Goal: Information Seeking & Learning: Learn about a topic

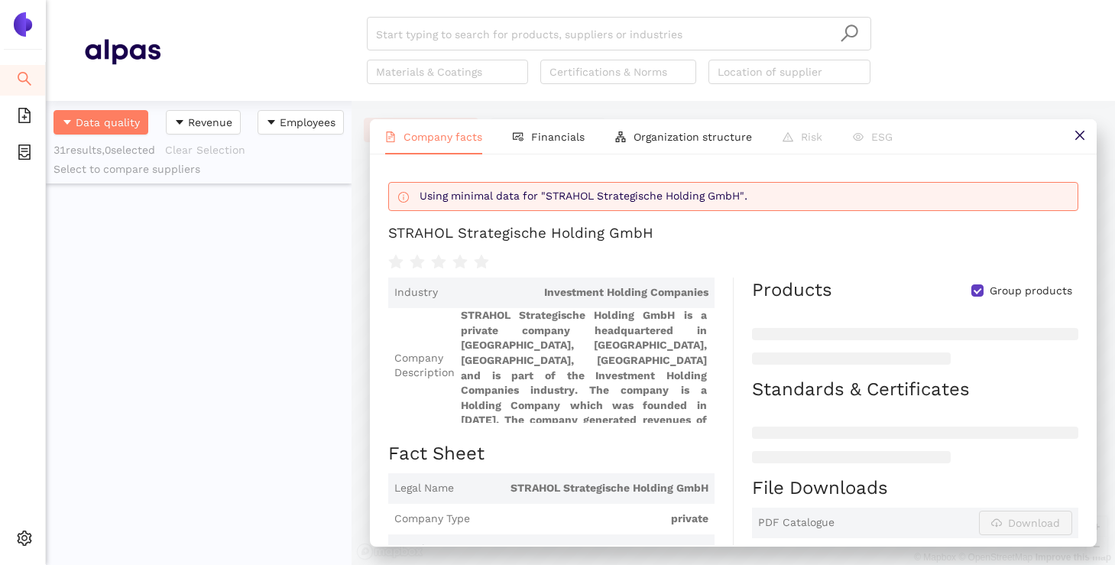
scroll to position [5, 0]
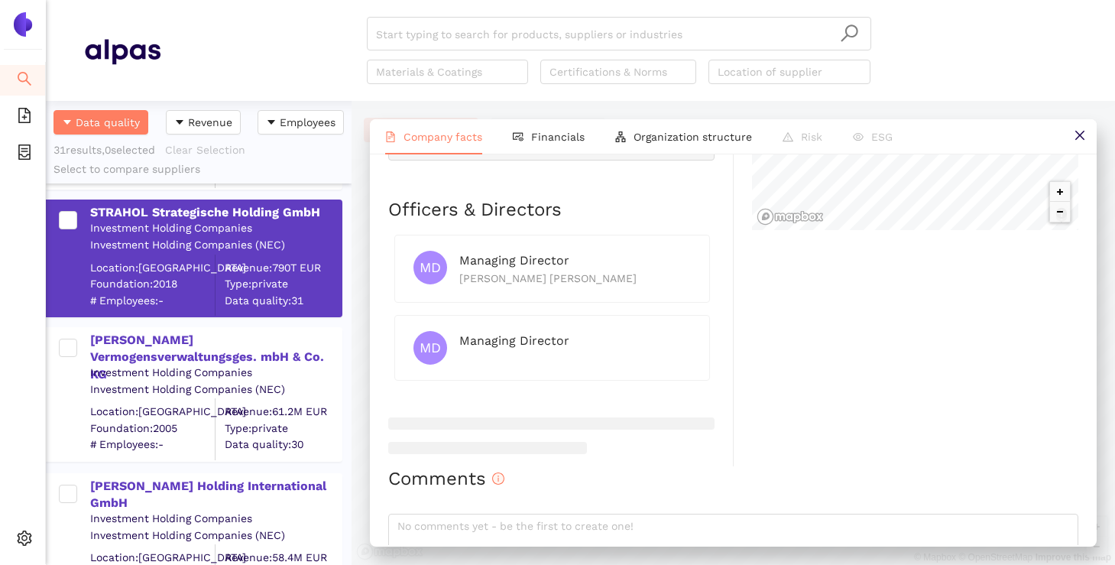
click at [21, 29] on img at bounding box center [23, 24] width 24 height 24
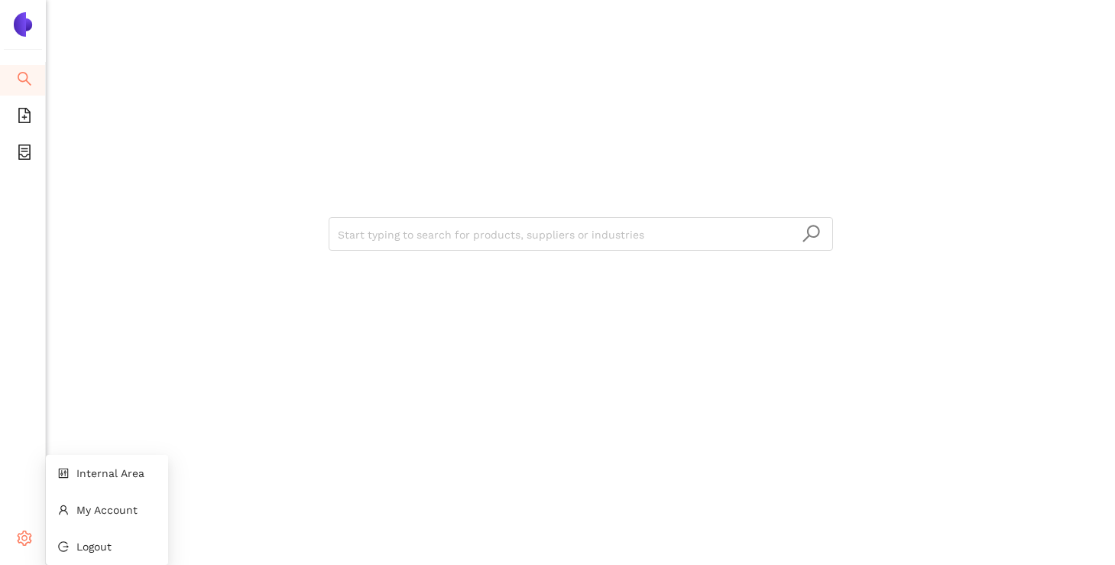
click at [34, 535] on div "Settings" at bounding box center [23, 540] width 46 height 31
click at [98, 478] on span "Internal Area" at bounding box center [110, 473] width 68 height 12
click at [411, 225] on input "search" at bounding box center [581, 235] width 486 height 34
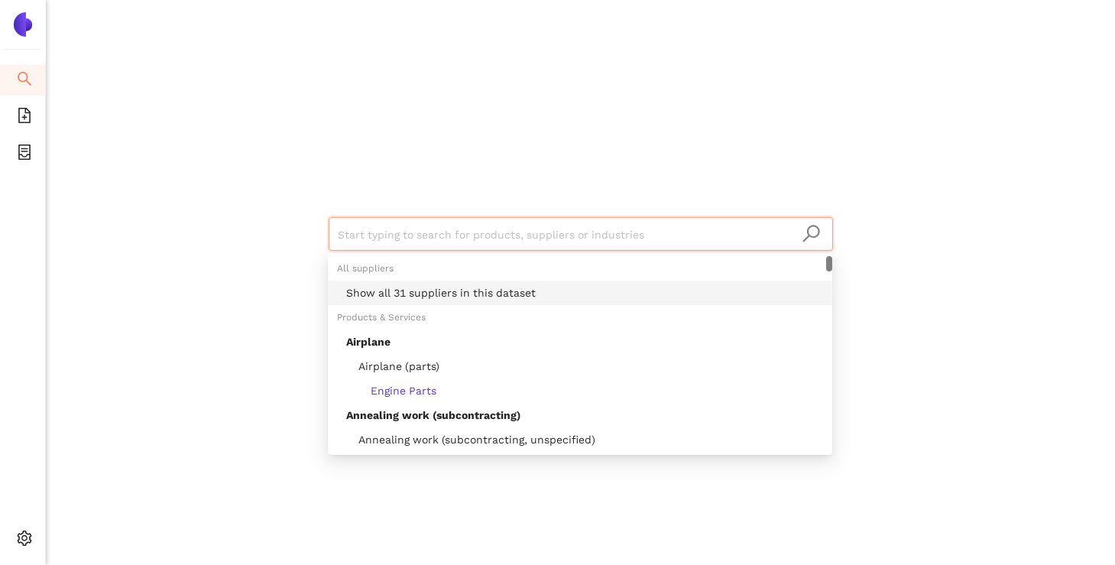
click at [415, 288] on div "Show all 31 suppliers in this dataset" at bounding box center [584, 292] width 477 height 17
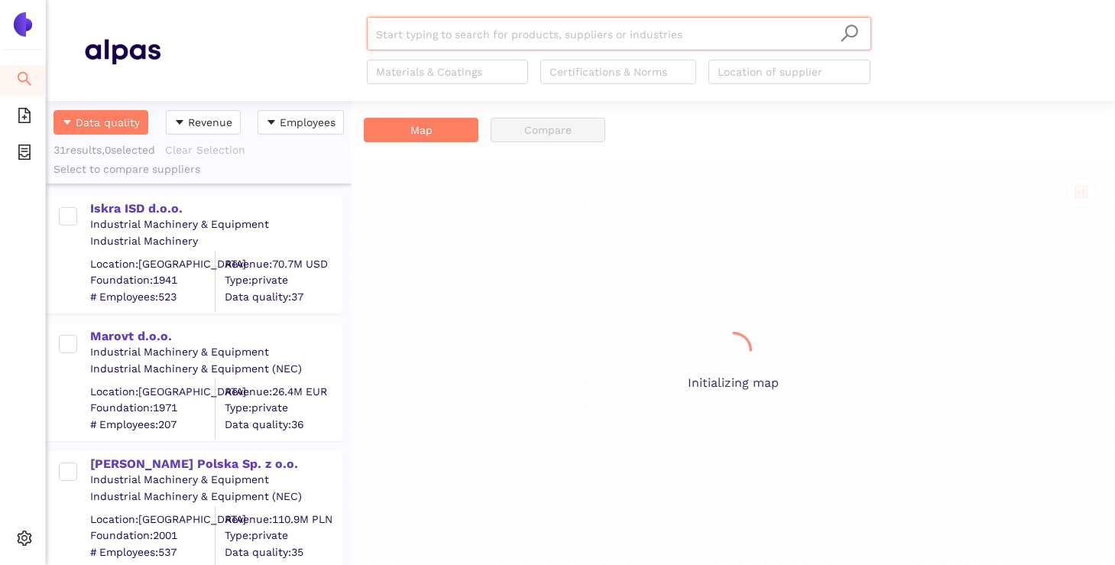
scroll to position [464, 306]
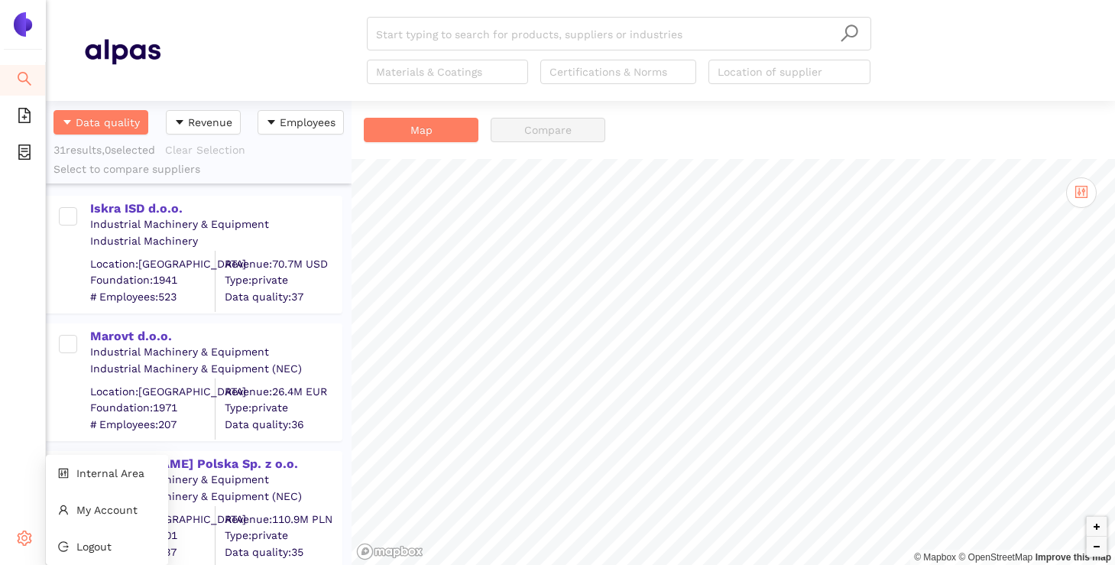
click at [21, 539] on icon "setting" at bounding box center [24, 537] width 15 height 15
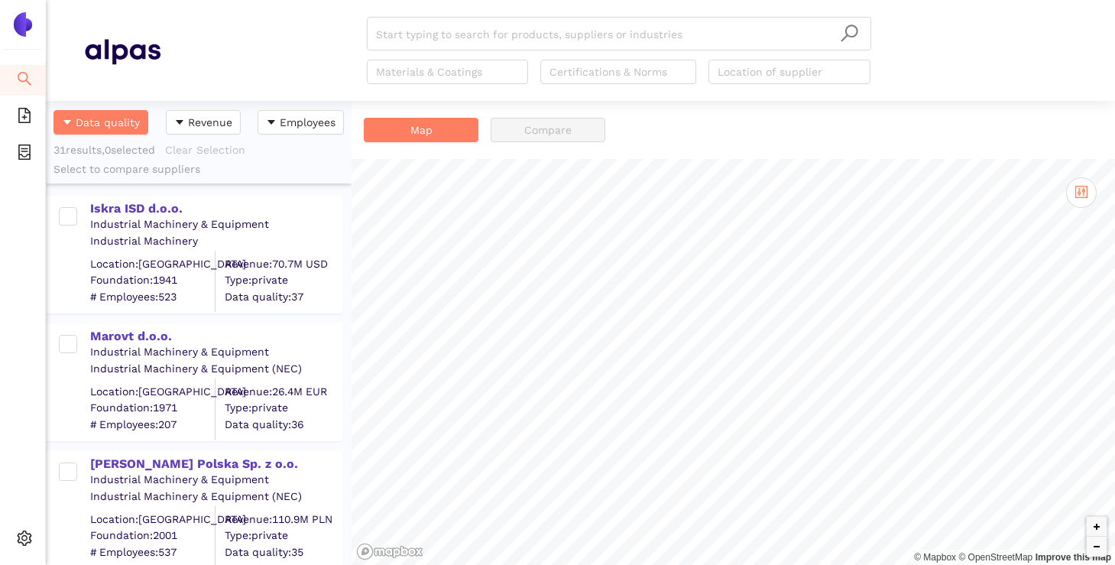
click at [5, 310] on ul "Search eSourcing Templates eSourcing Projects Settings" at bounding box center [23, 313] width 46 height 502
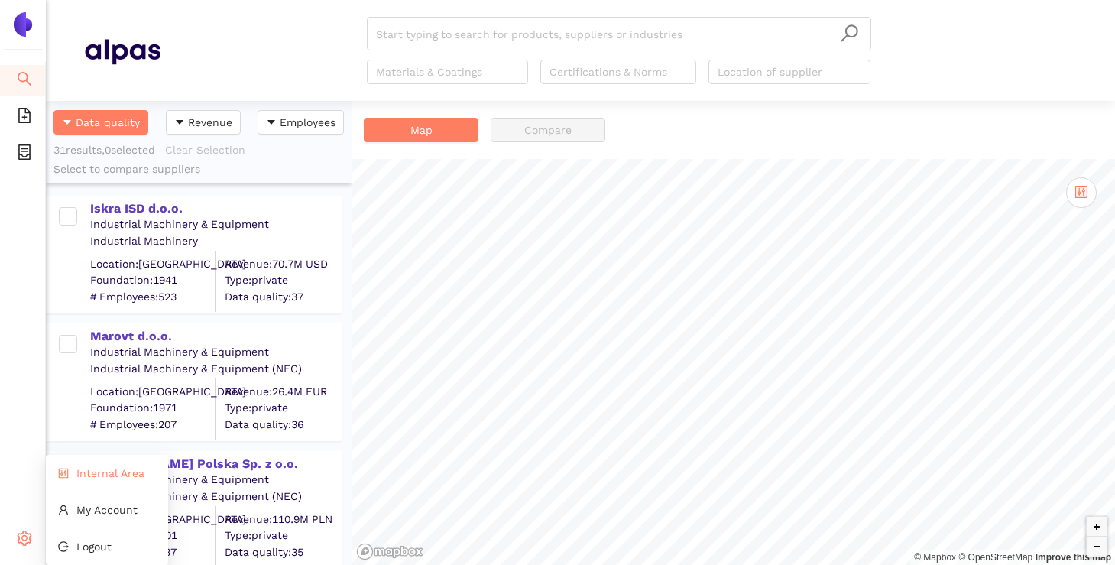
click at [99, 481] on li "Internal Area" at bounding box center [107, 473] width 122 height 31
click at [94, 481] on li "Internal Area" at bounding box center [107, 473] width 122 height 31
click at [80, 486] on li "Internal Area" at bounding box center [107, 473] width 122 height 31
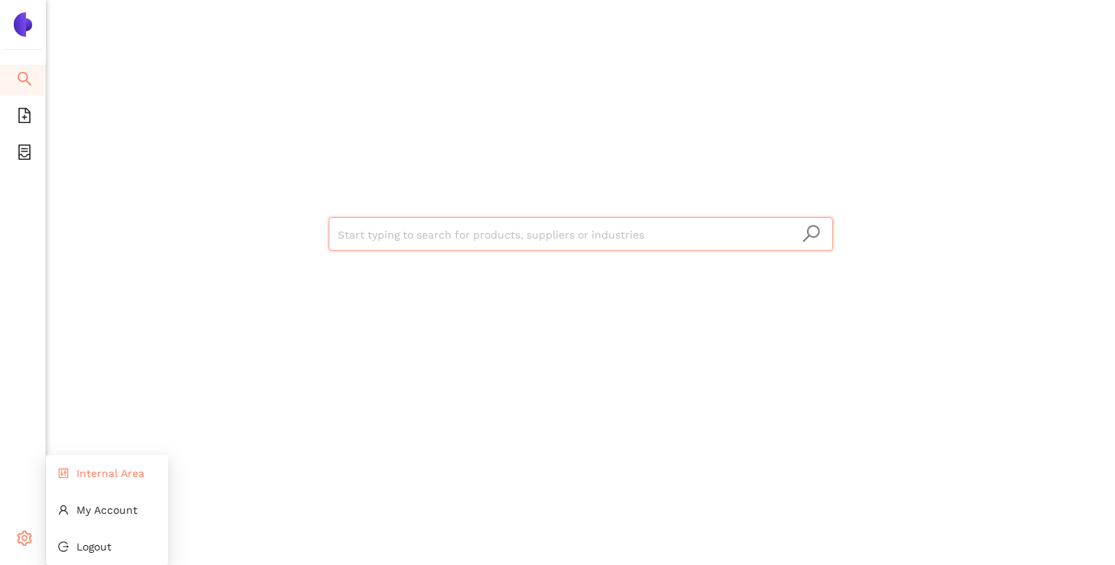
click at [76, 477] on span "Internal Area" at bounding box center [110, 473] width 68 height 12
click at [19, 72] on icon "search" at bounding box center [25, 79] width 14 height 14
click at [110, 477] on span "Internal Area" at bounding box center [110, 473] width 68 height 12
click at [393, 229] on input "search" at bounding box center [581, 235] width 486 height 34
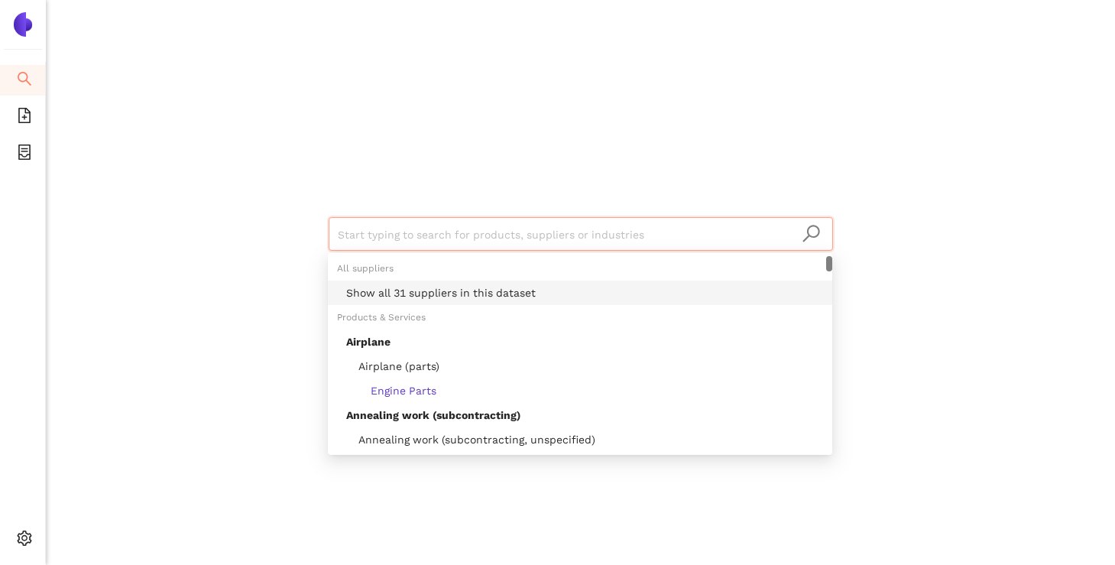
click at [394, 297] on div "Show all 31 suppliers in this dataset" at bounding box center [584, 292] width 477 height 17
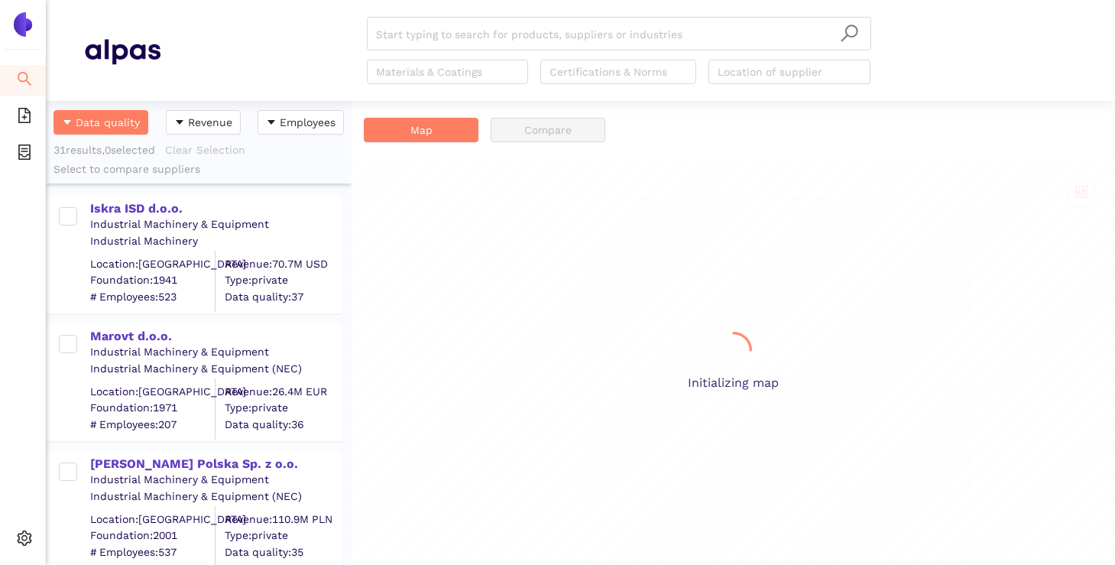
scroll to position [464, 306]
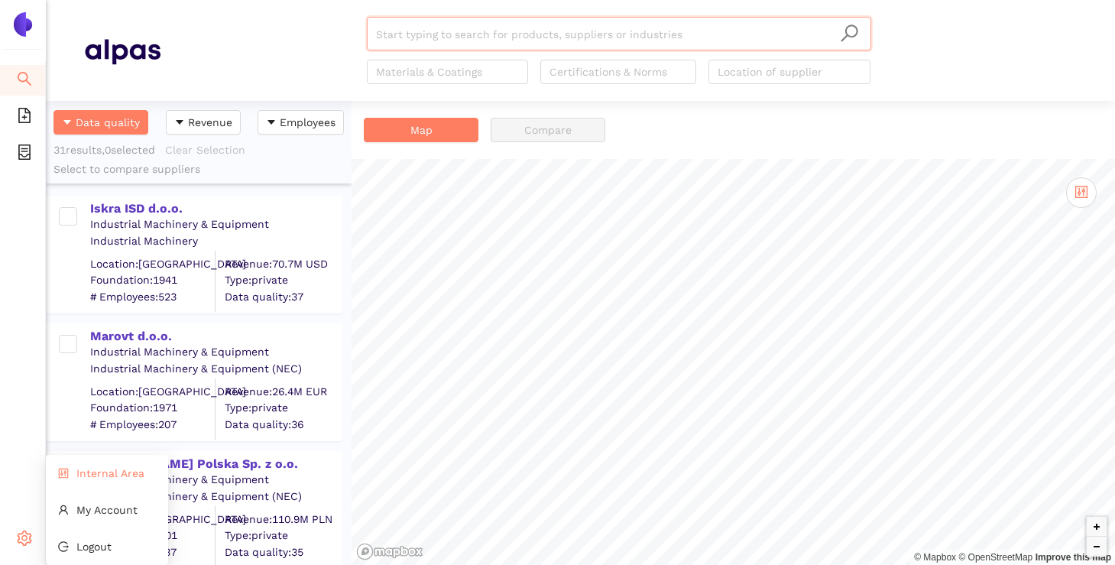
click at [73, 478] on li "Internal Area" at bounding box center [107, 473] width 122 height 31
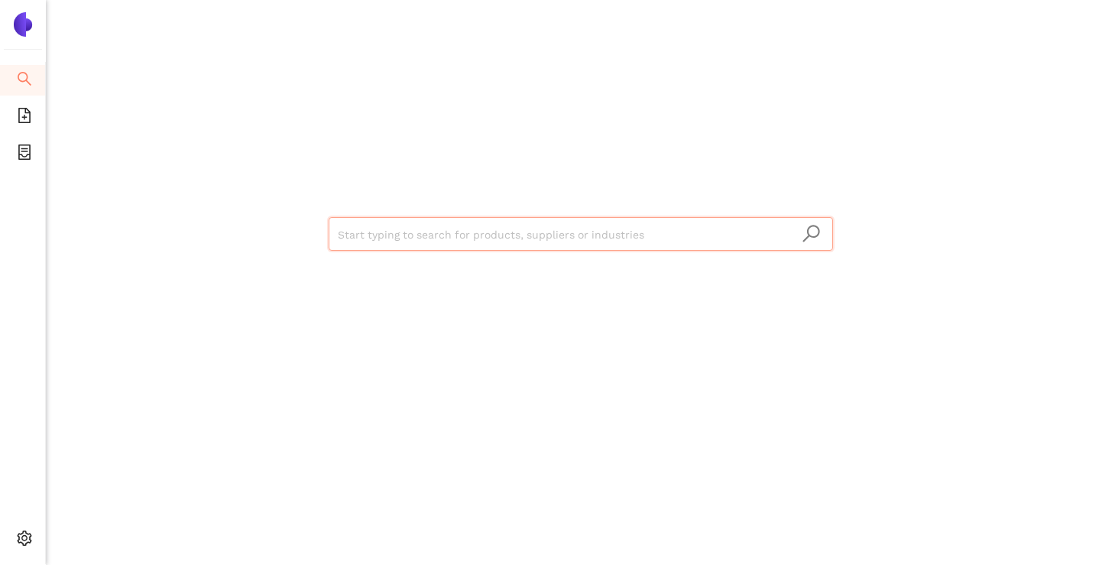
click at [380, 237] on input "search" at bounding box center [581, 235] width 486 height 34
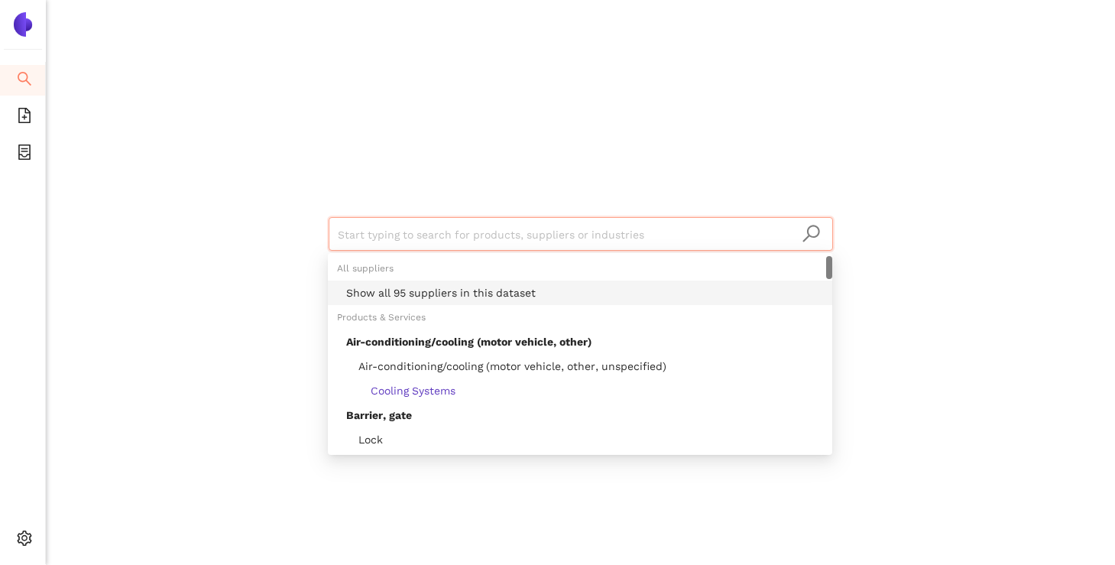
click at [385, 295] on div "Show all 95 suppliers in this dataset" at bounding box center [584, 292] width 477 height 17
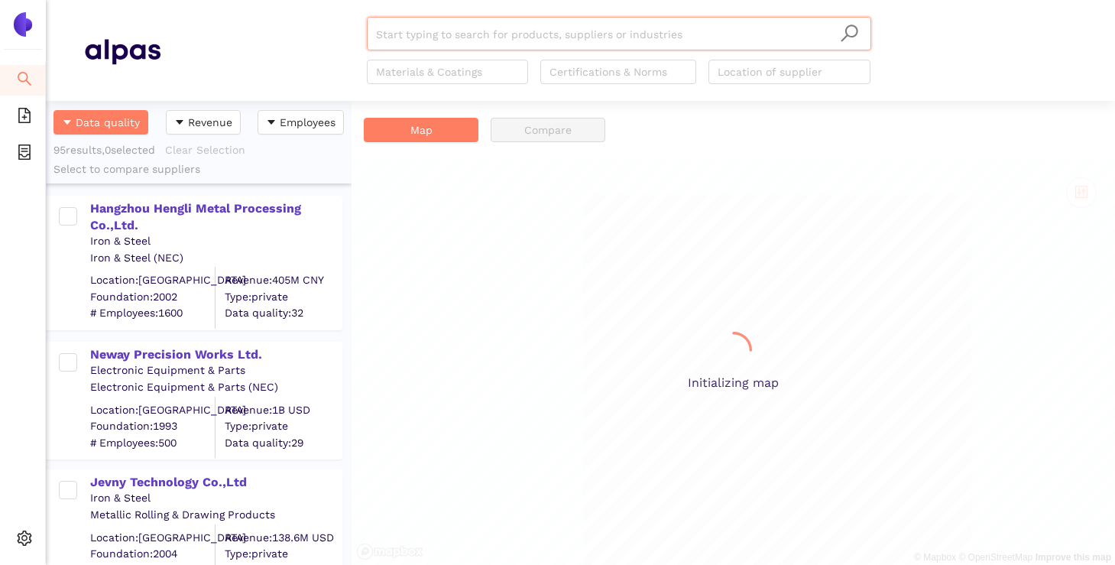
scroll to position [464, 306]
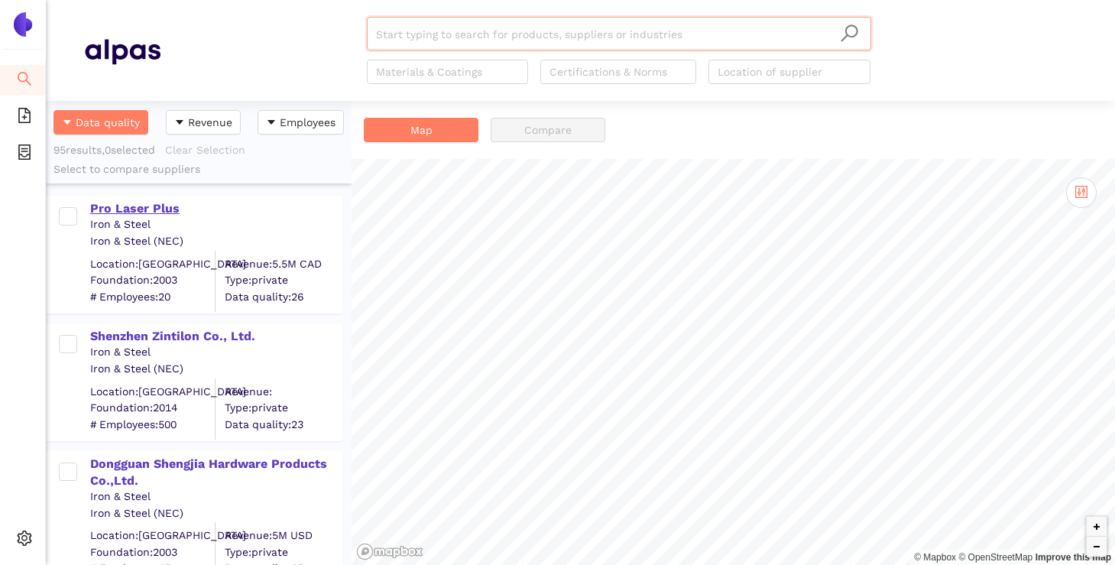
click at [149, 203] on div "Pro Laser Plus" at bounding box center [215, 208] width 251 height 17
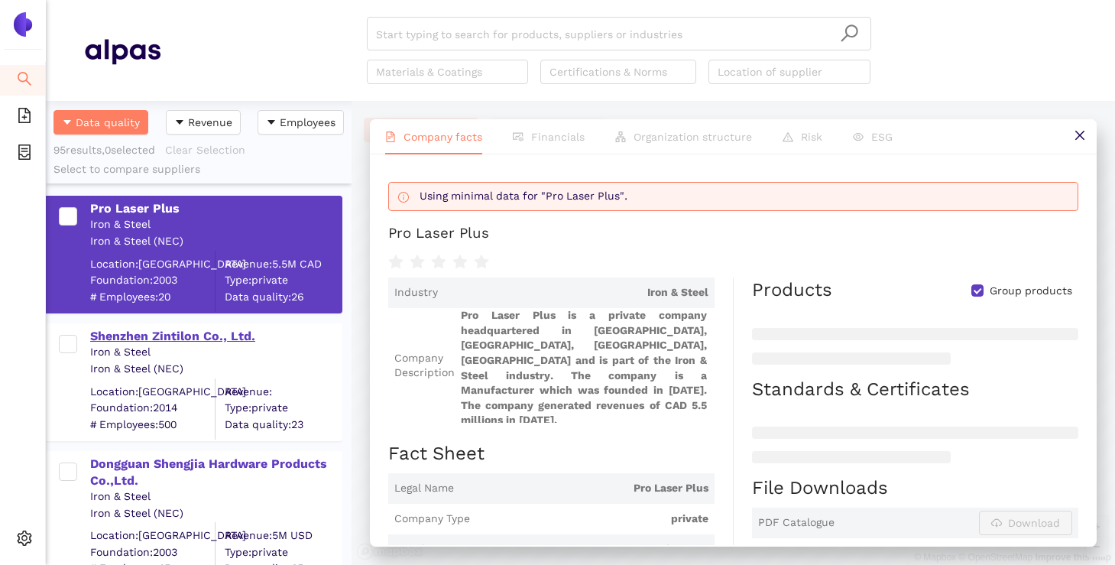
click at [217, 338] on div "Shenzhen Zintilon Co., Ltd." at bounding box center [215, 336] width 251 height 17
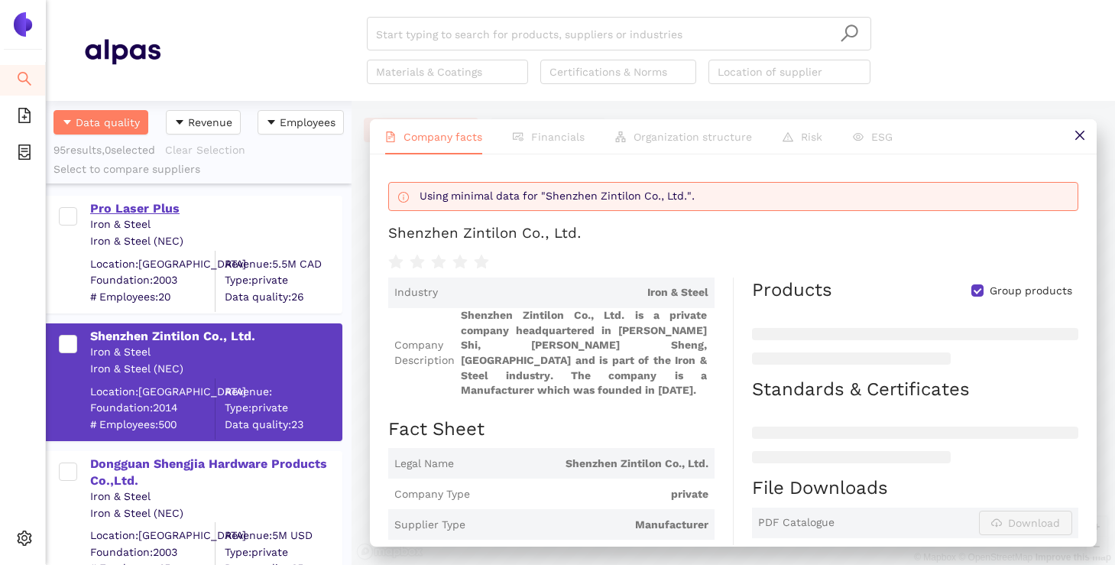
click at [147, 209] on div "Pro Laser Plus" at bounding box center [215, 208] width 251 height 17
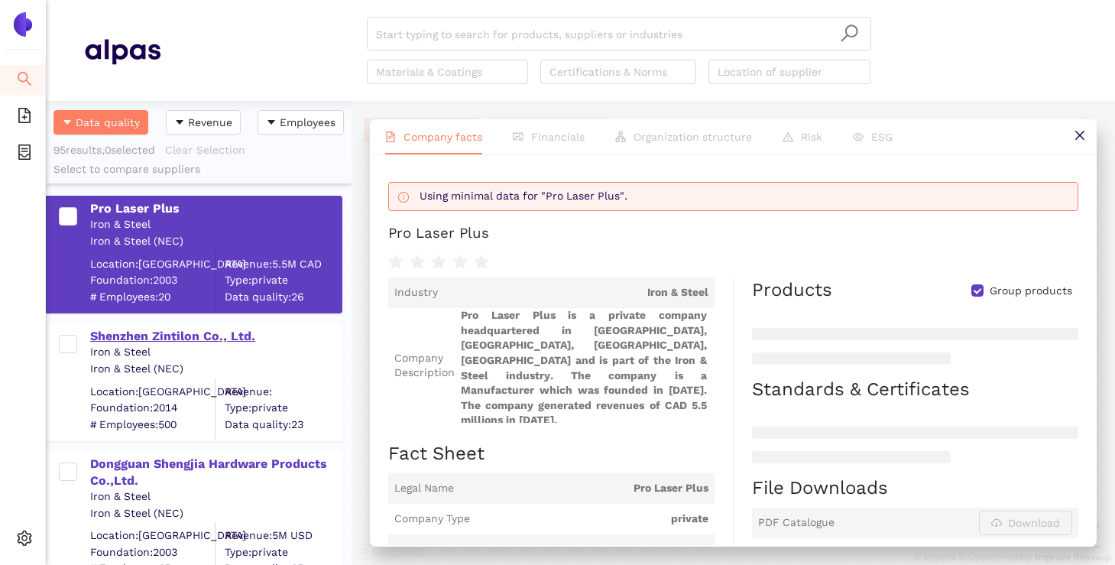
click at [218, 335] on div "Shenzhen Zintilon Co., Ltd." at bounding box center [215, 336] width 251 height 17
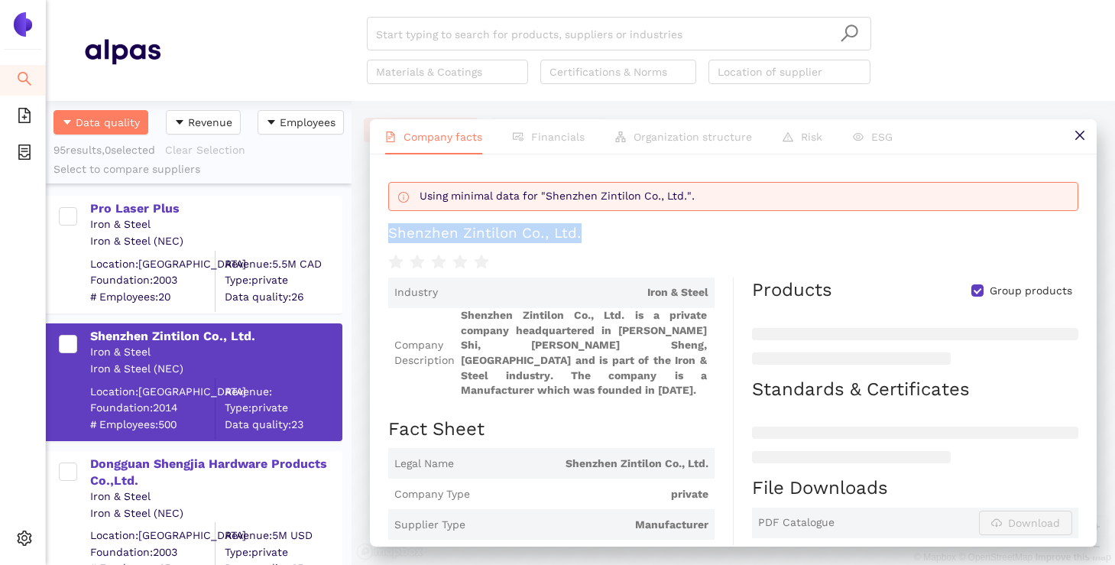
drag, startPoint x: 585, startPoint y: 235, endPoint x: 379, endPoint y: 235, distance: 206.3
click at [378, 235] on div "Using minimal data for "Shenzhen Zintilon Co., Ltd.". Shenzhen Zintilon Co., Lt…" at bounding box center [733, 349] width 727 height 390
copy div "Shenzhen Zintilon Co., Ltd."
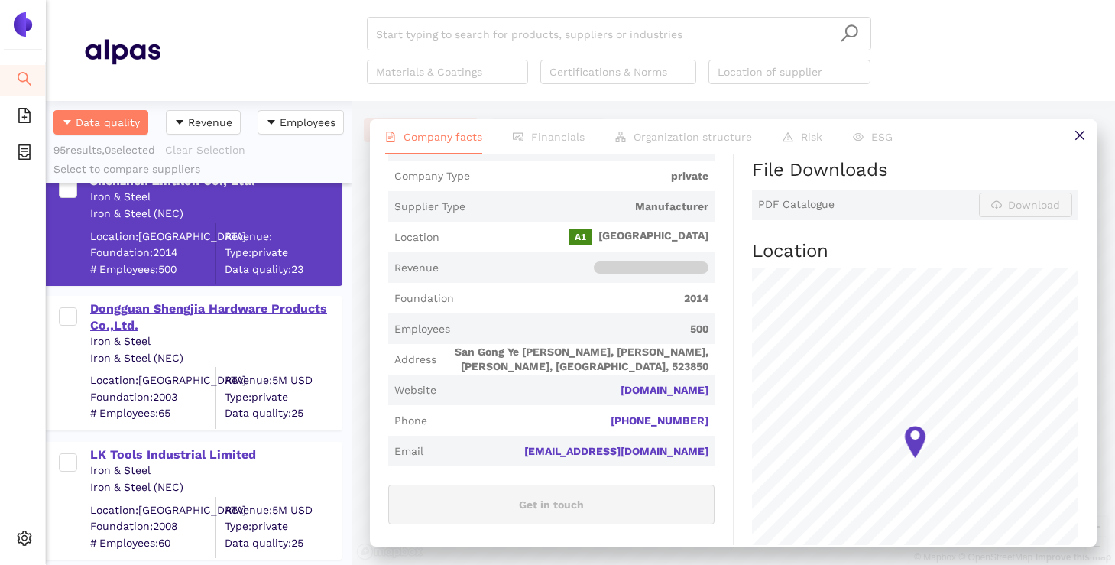
scroll to position [154, 0]
click at [165, 316] on div "Dongguan Shengjia Hardware Products Co.,Ltd." at bounding box center [215, 318] width 251 height 34
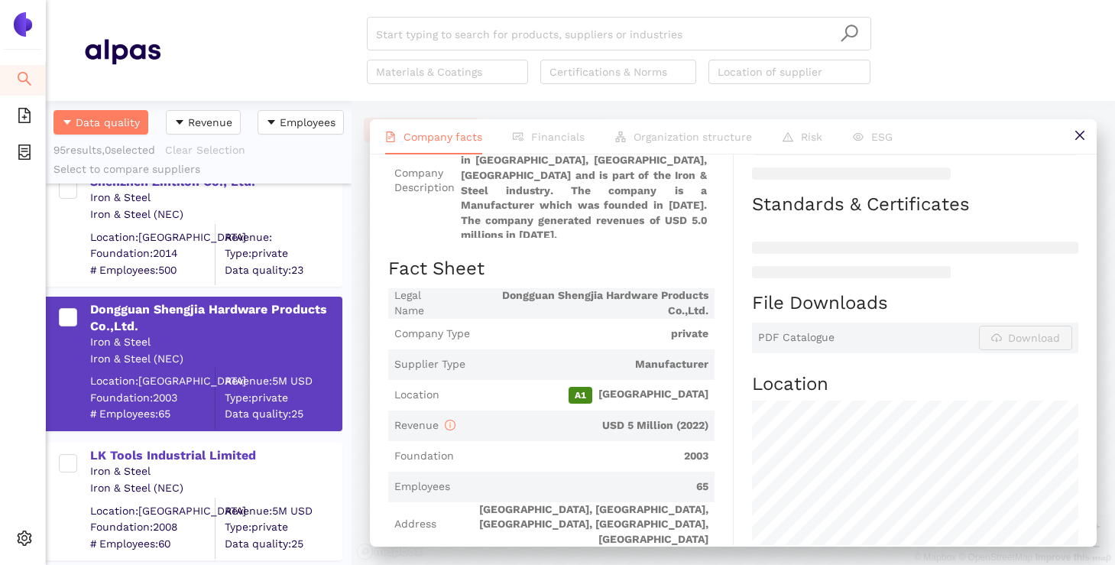
scroll to position [184, 0]
drag, startPoint x: 578, startPoint y: 414, endPoint x: 694, endPoint y: 414, distance: 116.1
click at [694, 419] on span "USD 5 Million (2022)" at bounding box center [584, 426] width 247 height 15
click at [717, 419] on div "Industry Iron & Steel Company Description Dongguan Shengjia Hardware Products C…" at bounding box center [560, 517] width 345 height 849
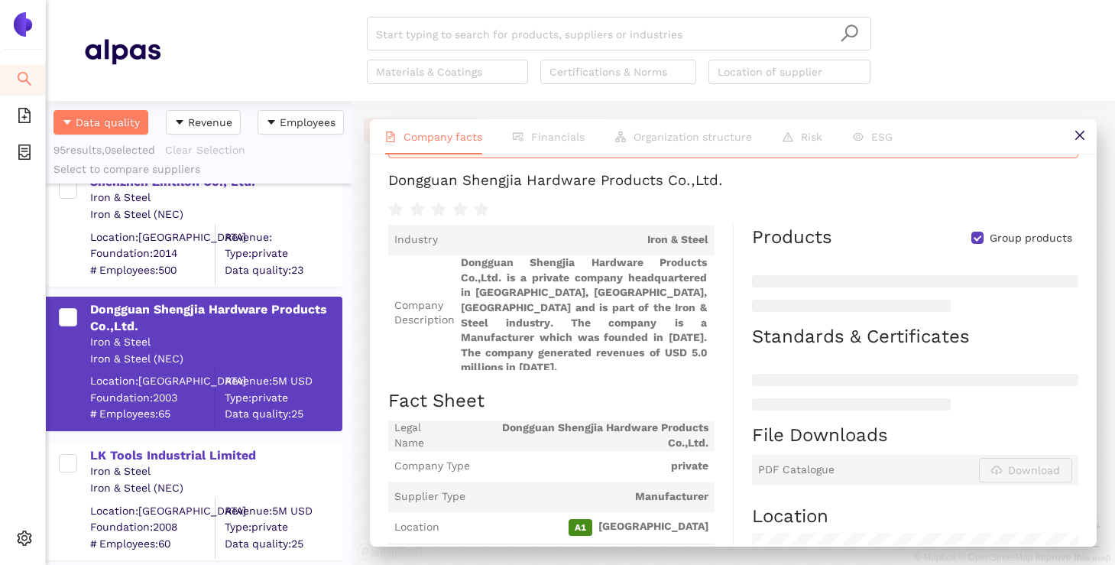
scroll to position [47, 0]
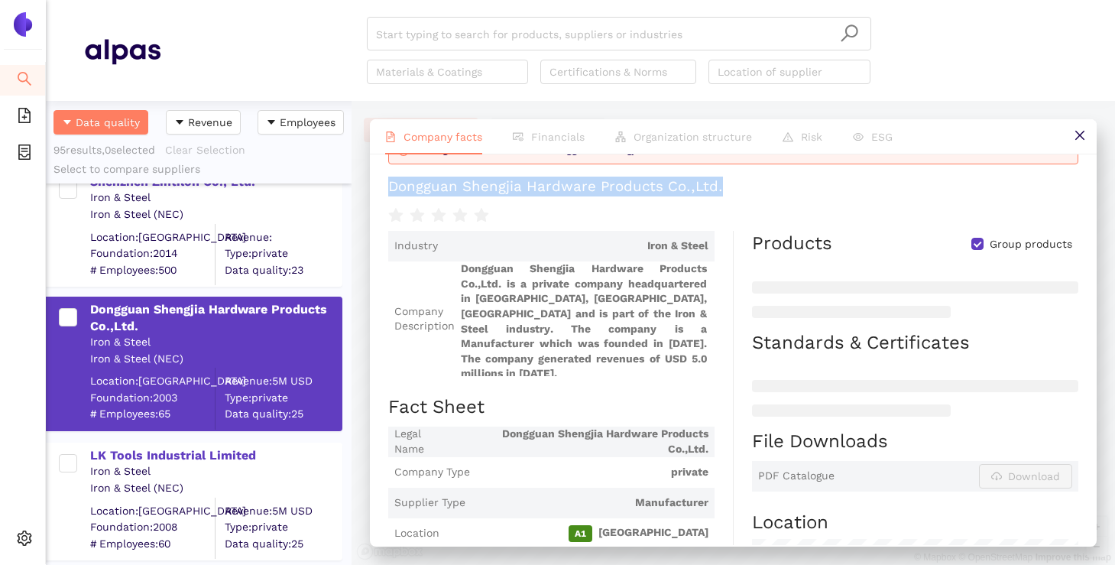
drag, startPoint x: 722, startPoint y: 184, endPoint x: 360, endPoint y: 174, distance: 362.2
click at [360, 174] on div "Company facts Financials Organization structure Risk ESG Using minimal data for…" at bounding box center [732, 333] width 763 height 464
copy div "Dongguan Shengjia Hardware Products Co.,Ltd."
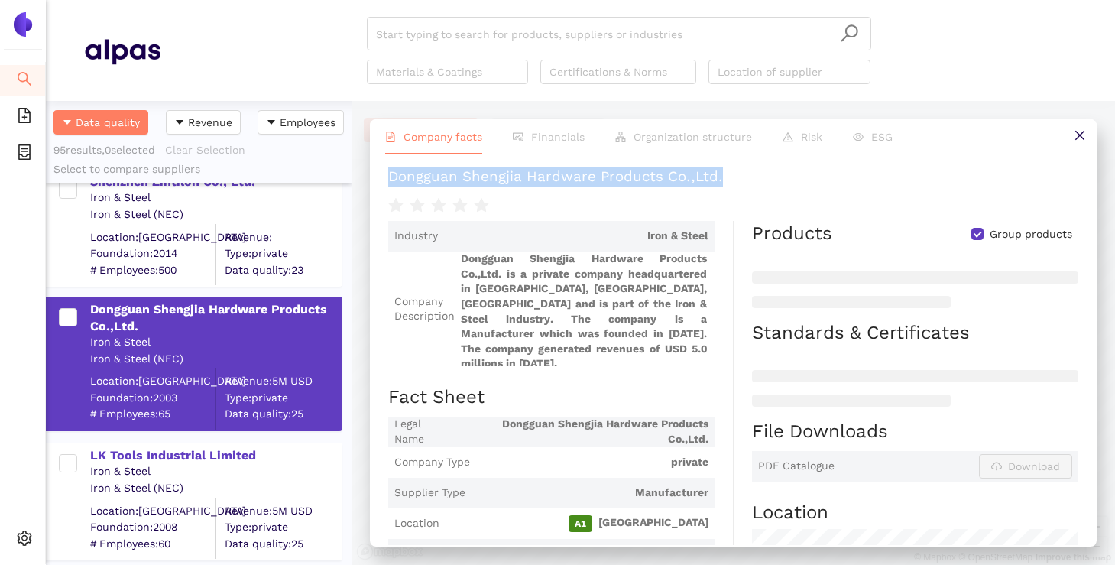
scroll to position [0, 0]
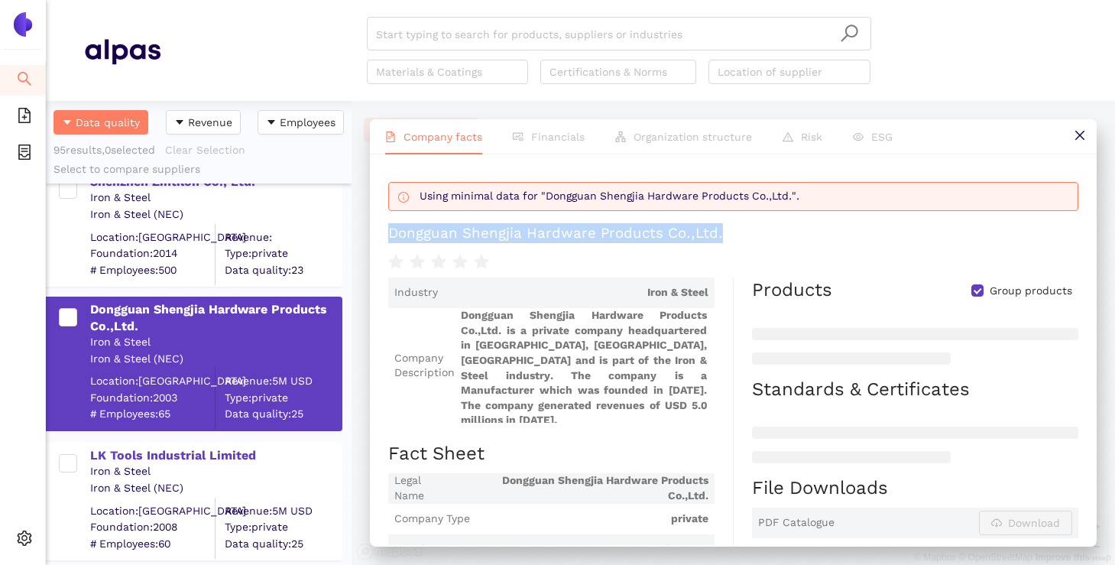
copy div "Dongguan Shengjia Hardware Products Co.,Ltd."
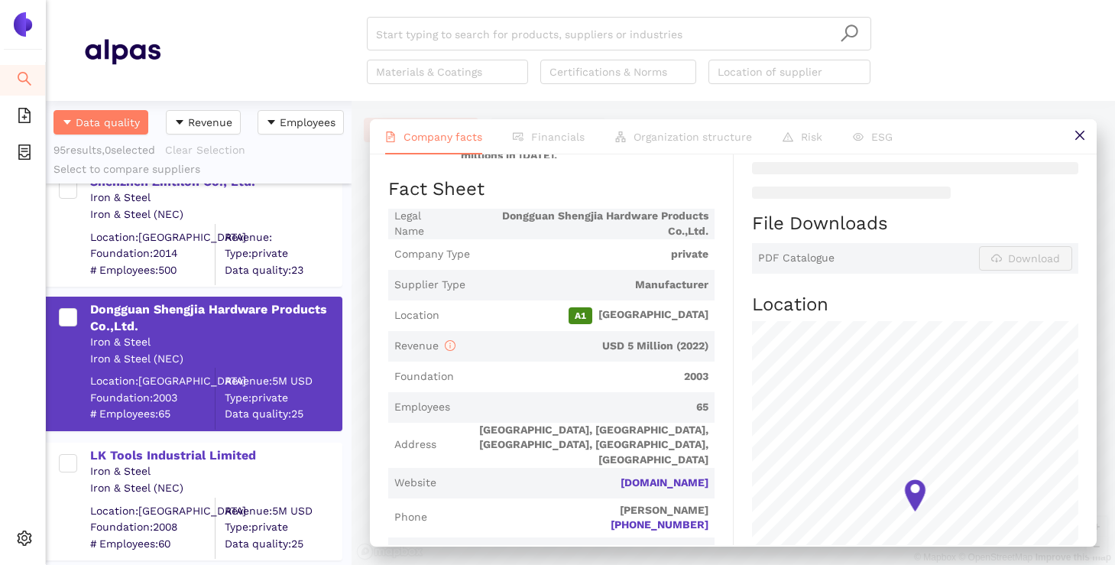
scroll to position [267, 0]
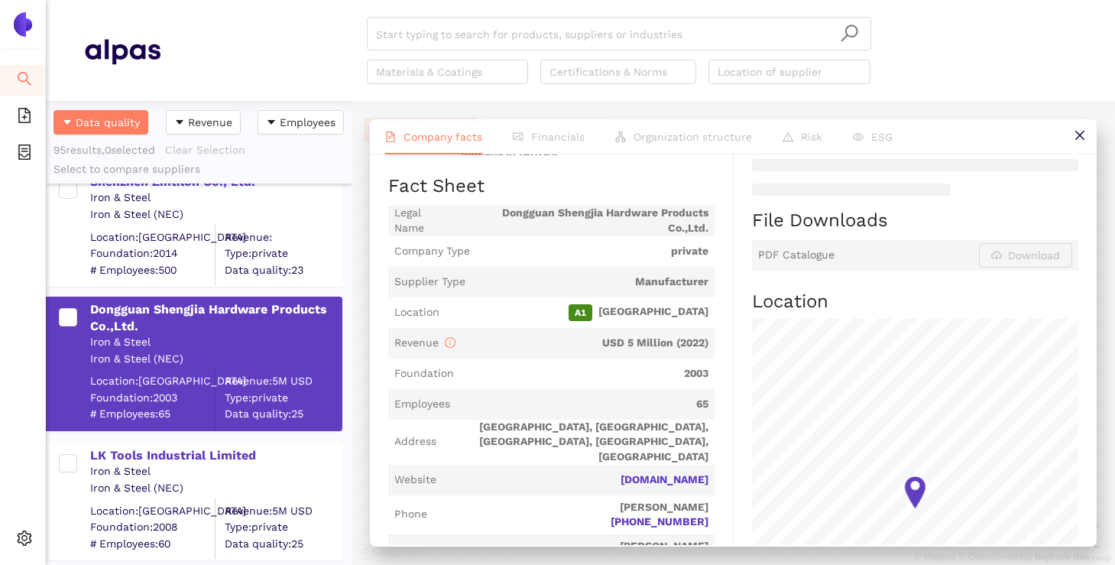
drag, startPoint x: 597, startPoint y: 458, endPoint x: 709, endPoint y: 458, distance: 111.5
click at [709, 464] on span "Website [DOMAIN_NAME]" at bounding box center [551, 479] width 326 height 31
copy link "[DOMAIN_NAME]"
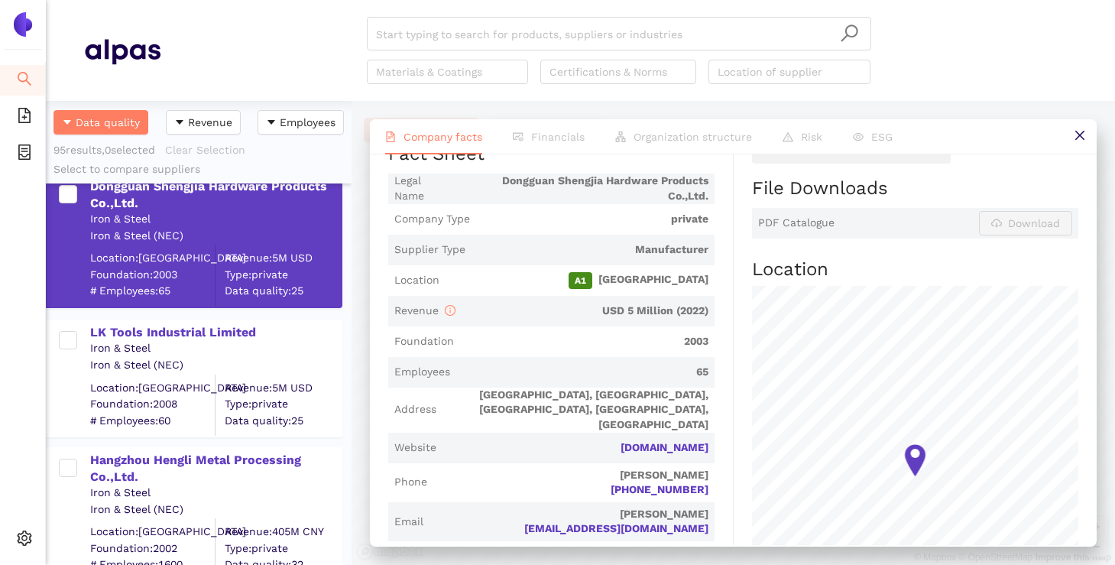
scroll to position [309, 0]
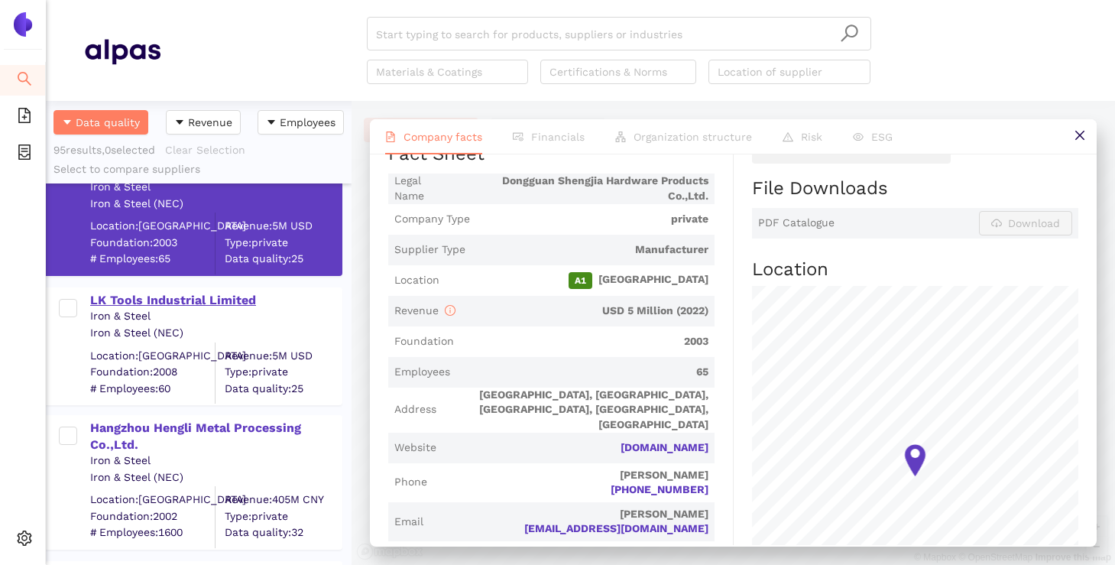
click at [225, 299] on div "LK Tools Industrial Limited" at bounding box center [215, 300] width 251 height 17
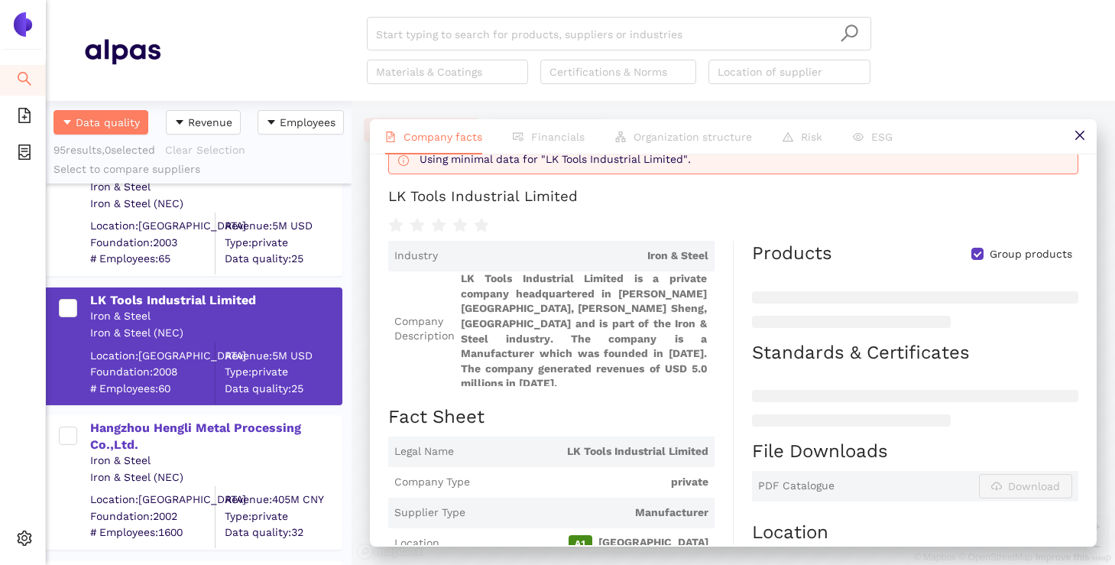
scroll to position [0, 0]
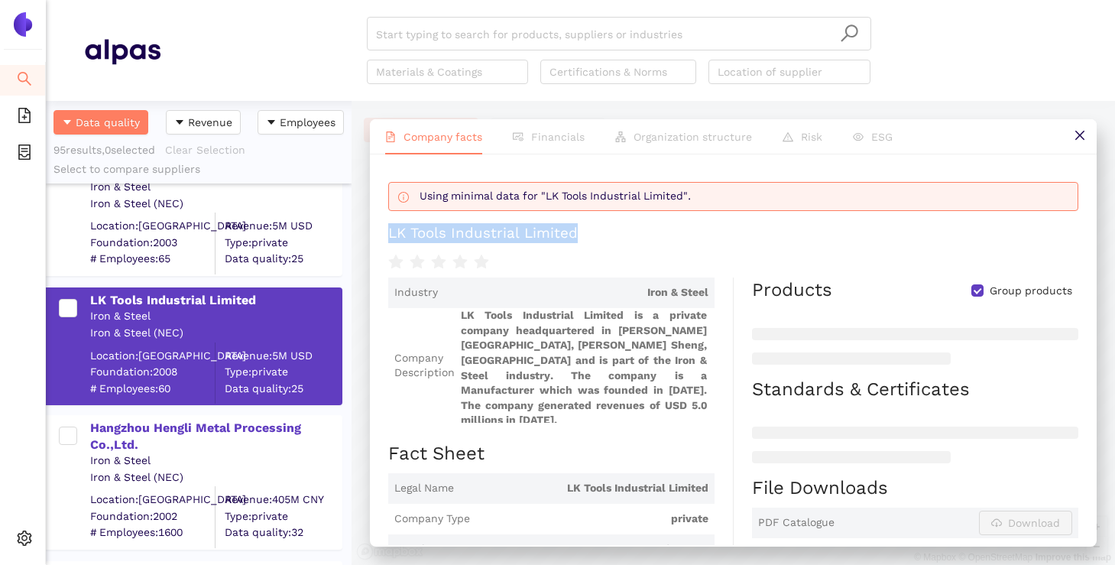
drag, startPoint x: 591, startPoint y: 235, endPoint x: 387, endPoint y: 227, distance: 204.1
click at [387, 227] on div "Using minimal data for "LK Tools Industrial Limited". LK Tools Industrial Limit…" at bounding box center [733, 349] width 727 height 390
copy div "LK Tools Industrial Limited"
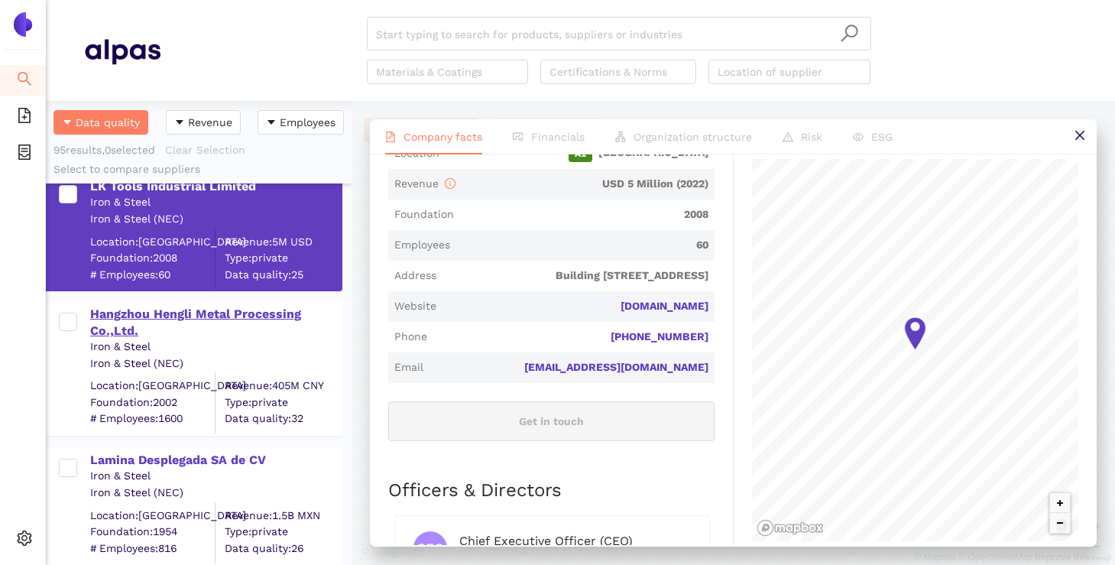
scroll to position [435, 0]
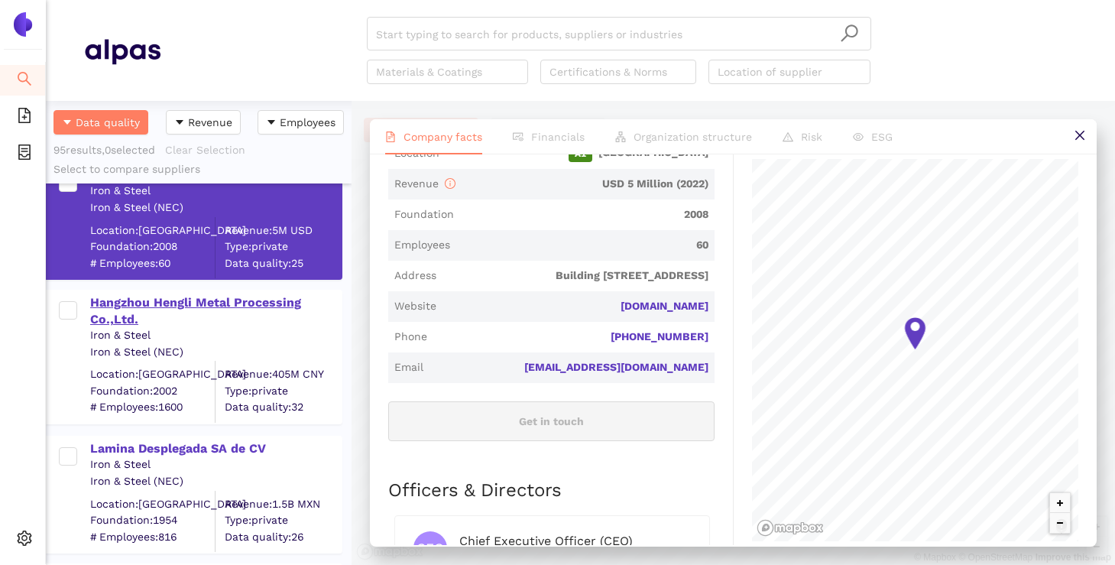
click at [240, 309] on div "Hangzhou Hengli Metal Processing Co.,Ltd." at bounding box center [215, 311] width 251 height 34
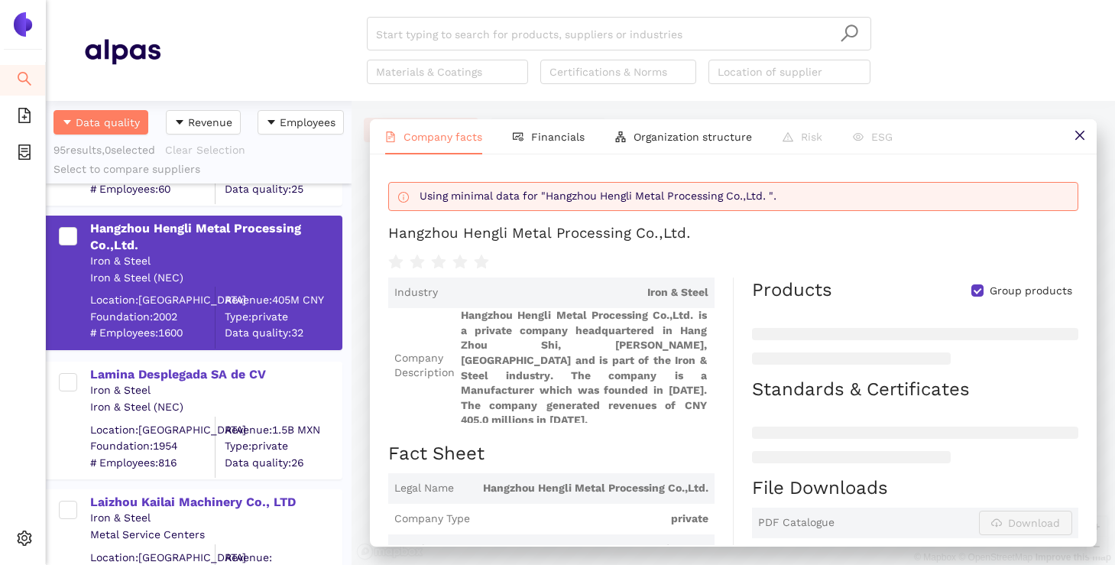
scroll to position [522, 0]
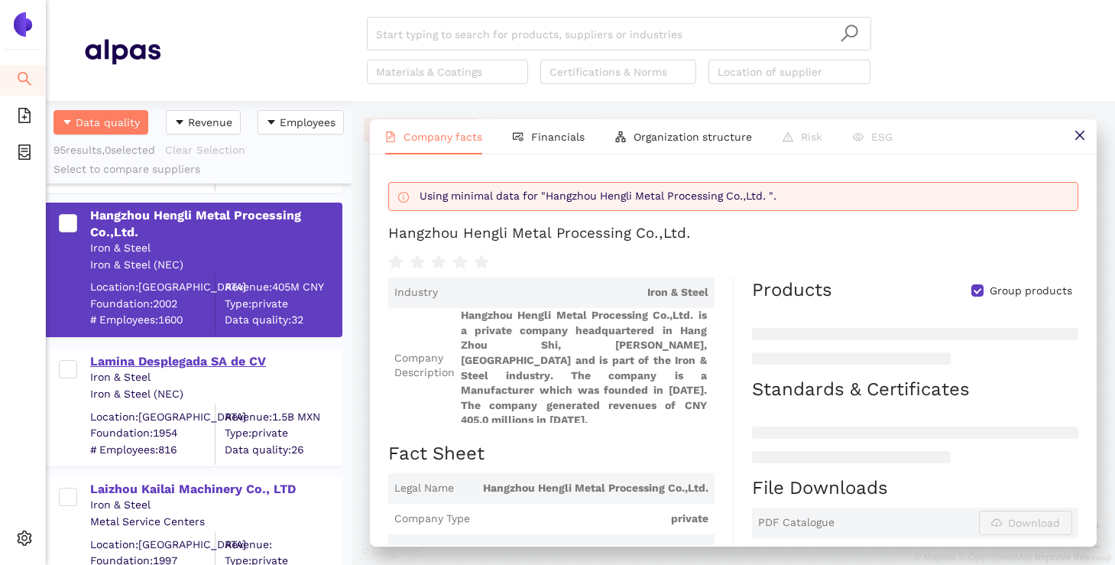
click at [241, 360] on div "Lamina Desplegada SA de CV" at bounding box center [215, 361] width 251 height 17
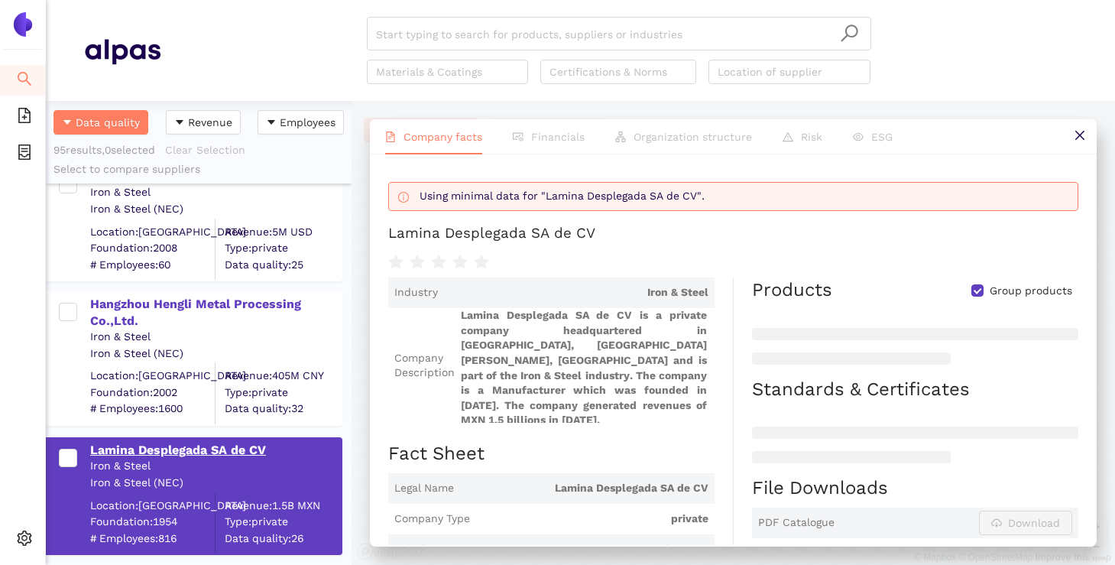
scroll to position [411, 0]
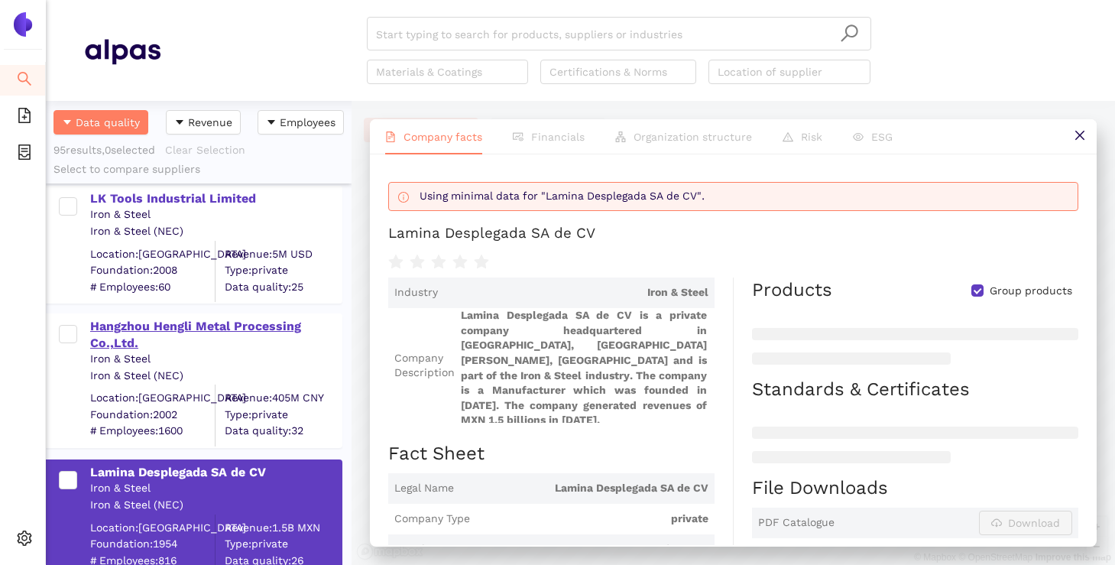
click at [267, 332] on div "Hangzhou Hengli Metal Processing Co.,Ltd." at bounding box center [215, 335] width 251 height 34
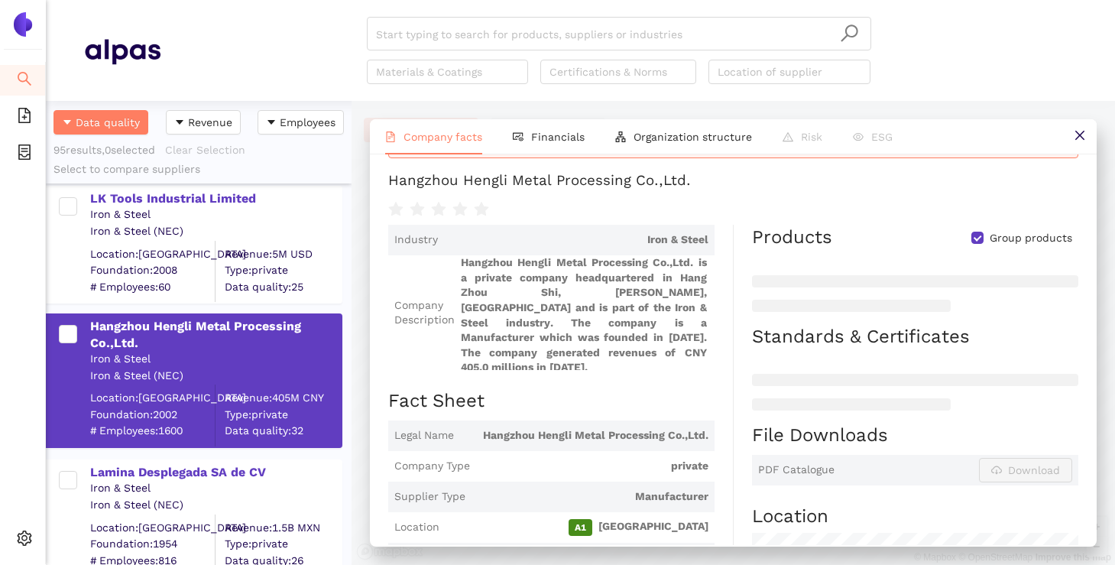
scroll to position [0, 0]
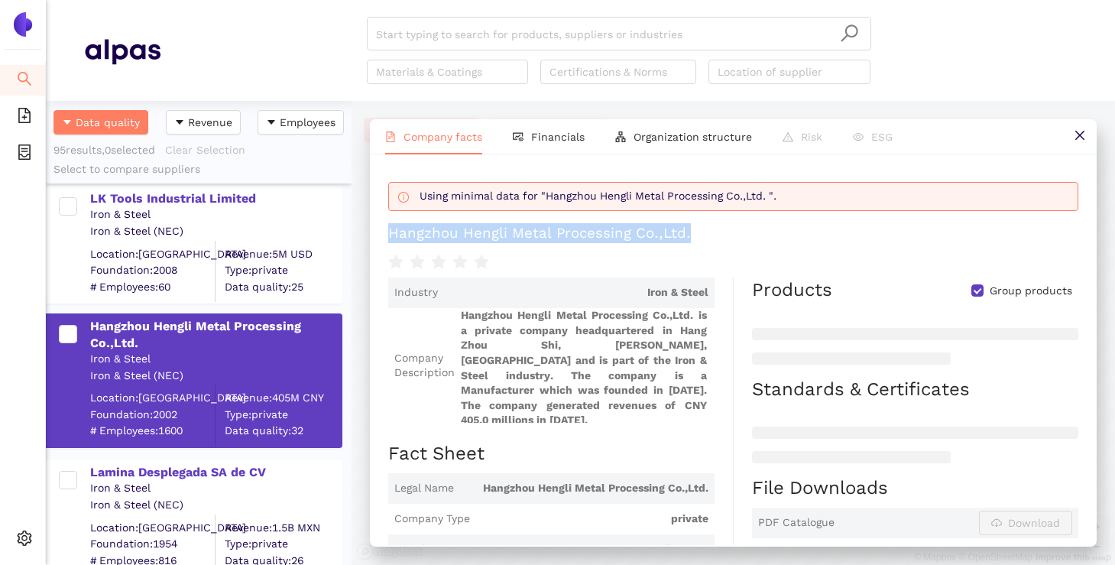
drag, startPoint x: 704, startPoint y: 231, endPoint x: 388, endPoint y: 224, distance: 315.6
click at [388, 224] on h1 "Hangzhou Hengli Metal Processing Co.,Ltd." at bounding box center [733, 233] width 690 height 20
copy div "Hangzhou Hengli Metal Processing Co.,Ltd."
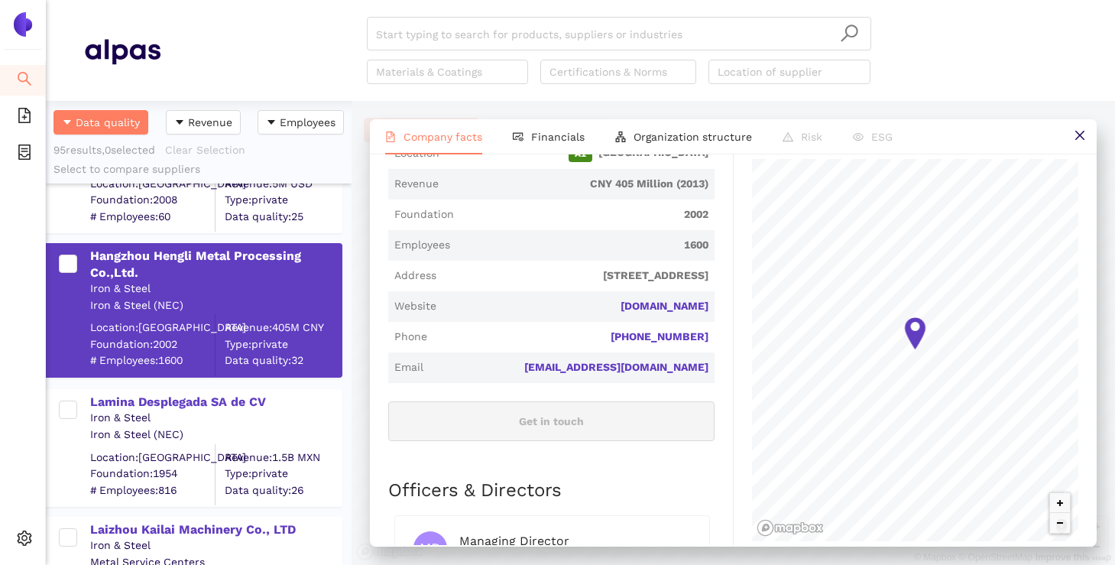
scroll to position [523, 0]
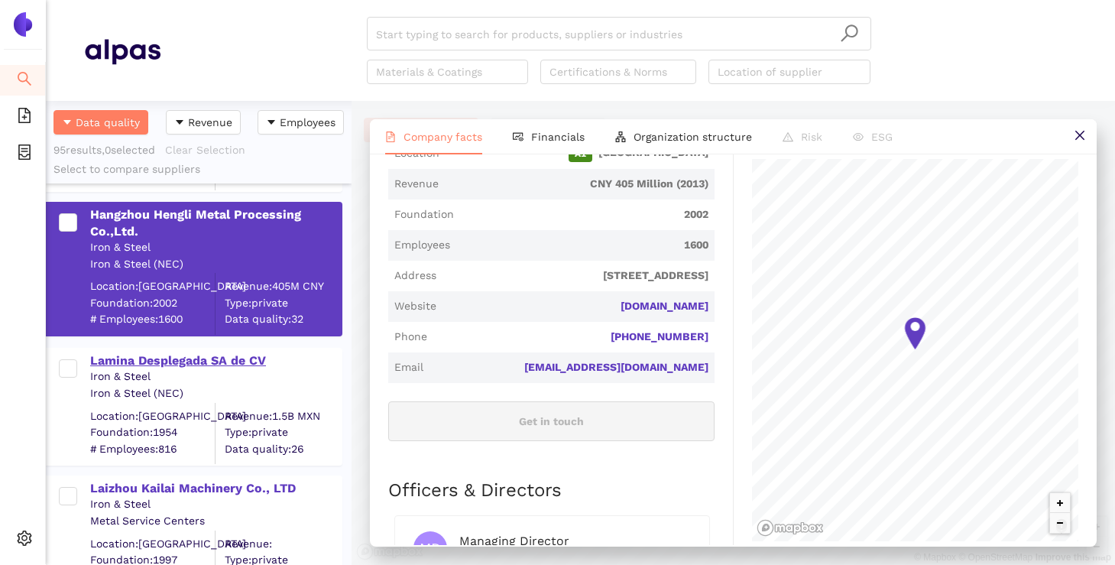
click at [235, 362] on div "Lamina Desplegada SA de CV" at bounding box center [215, 360] width 251 height 17
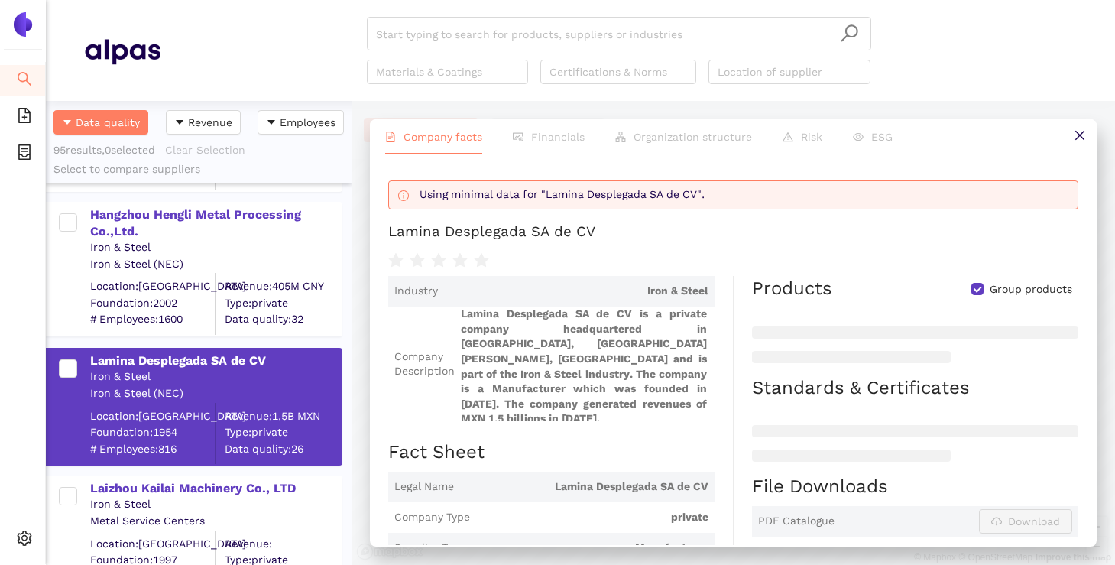
scroll to position [0, 0]
drag, startPoint x: 598, startPoint y: 234, endPoint x: 370, endPoint y: 228, distance: 228.5
click at [370, 228] on div "Using minimal data for "Lamina Desplegada SA de CV". Lamina Desplegada SA de CV…" at bounding box center [733, 349] width 727 height 390
copy div "Lamina Desplegada SA de CV"
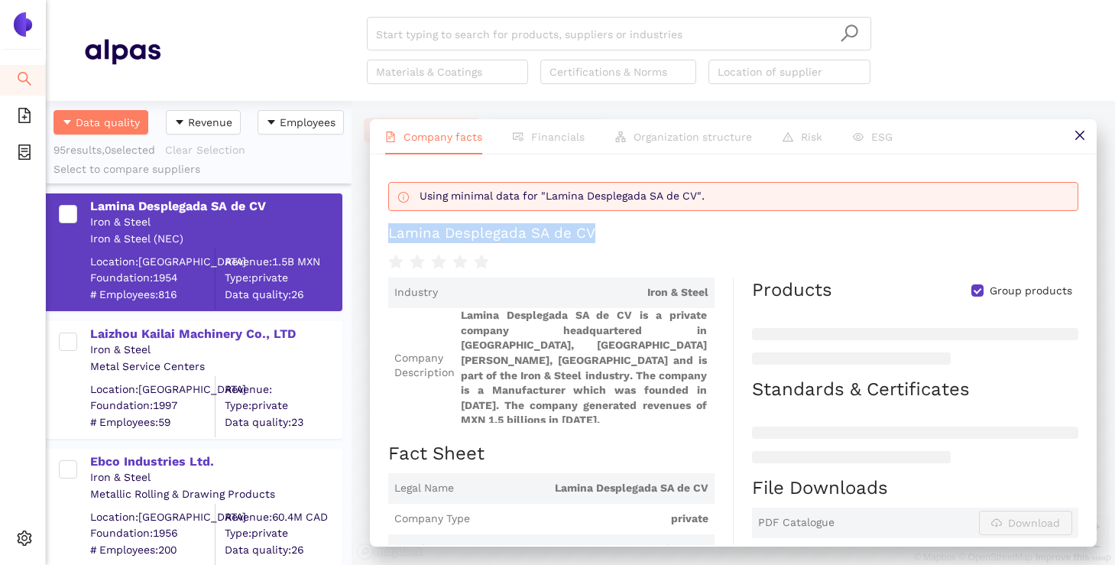
scroll to position [685, 0]
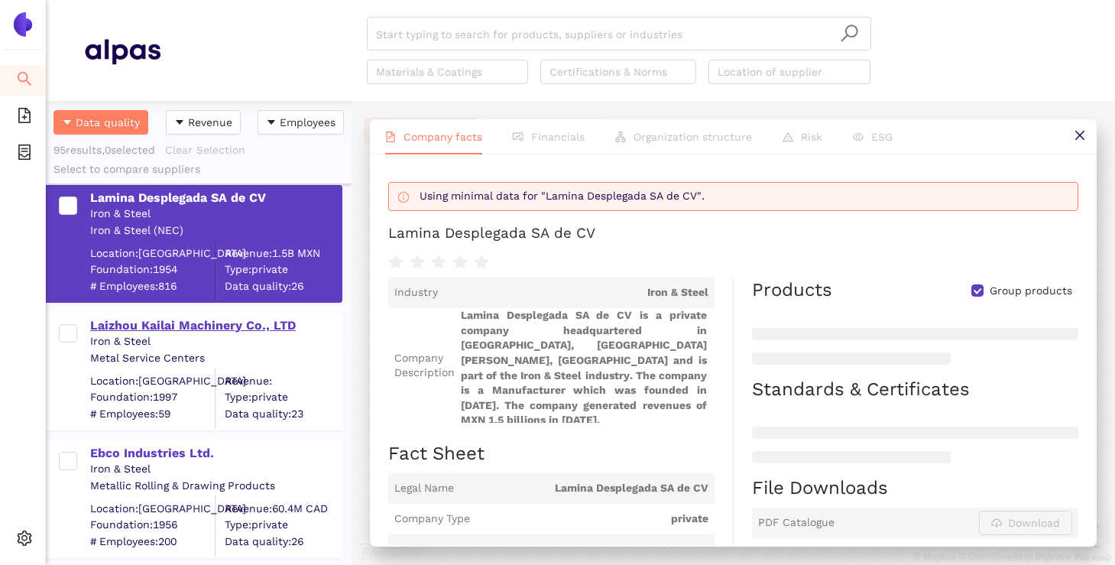
click at [209, 325] on div "Laizhou Kailai Machinery Co., LTD" at bounding box center [215, 325] width 251 height 17
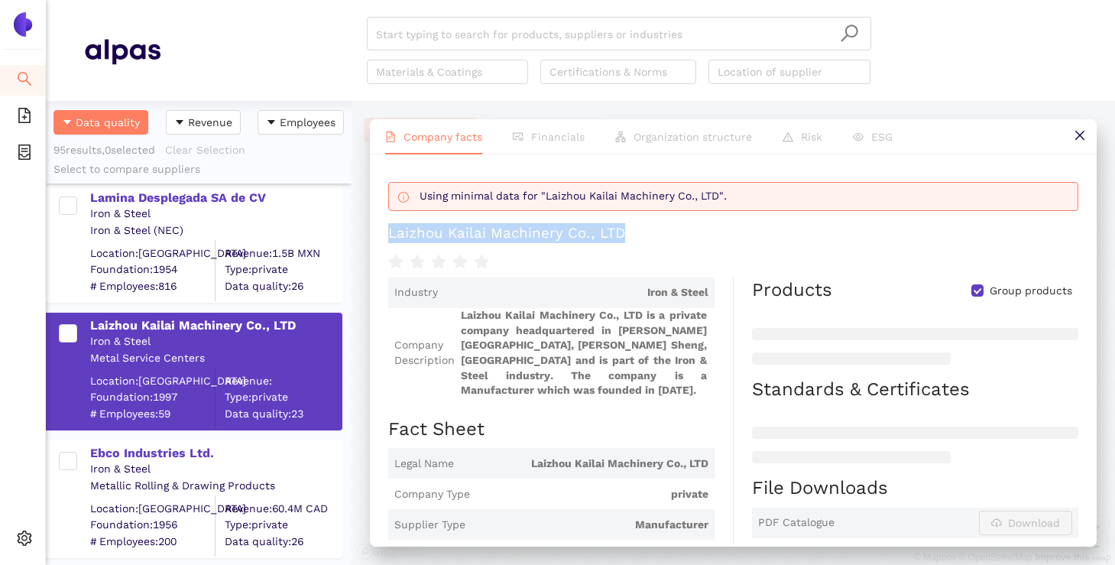
drag, startPoint x: 629, startPoint y: 234, endPoint x: 378, endPoint y: 233, distance: 251.3
click at [378, 233] on div "Using minimal data for "Laizhou Kailai Machinery Co., LTD". Laizhou Kailai Mach…" at bounding box center [733, 349] width 727 height 390
copy div "Laizhou Kailai Machinery Co., LTD"
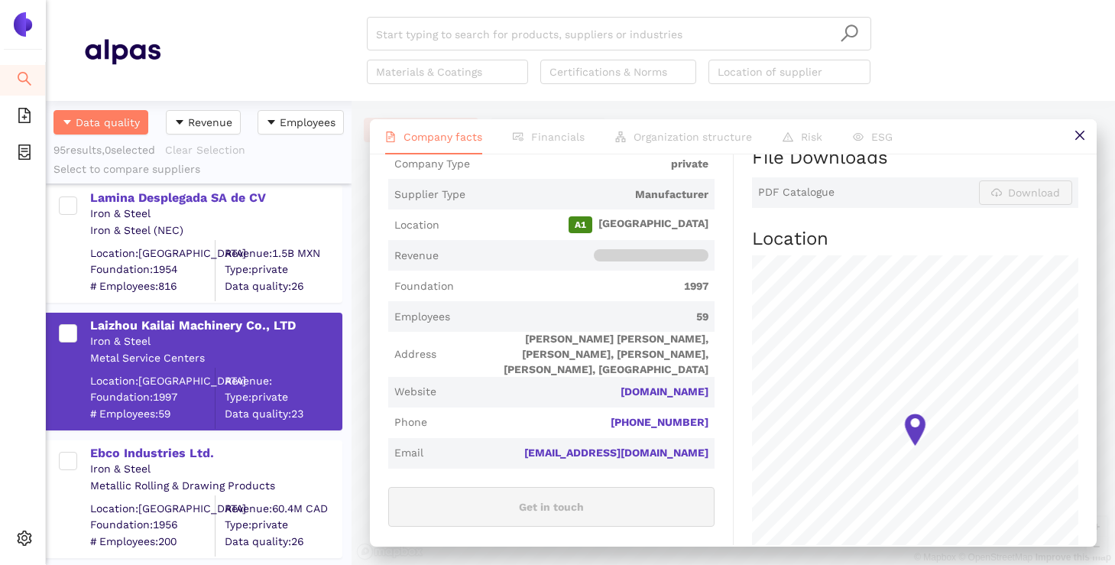
scroll to position [339, 0]
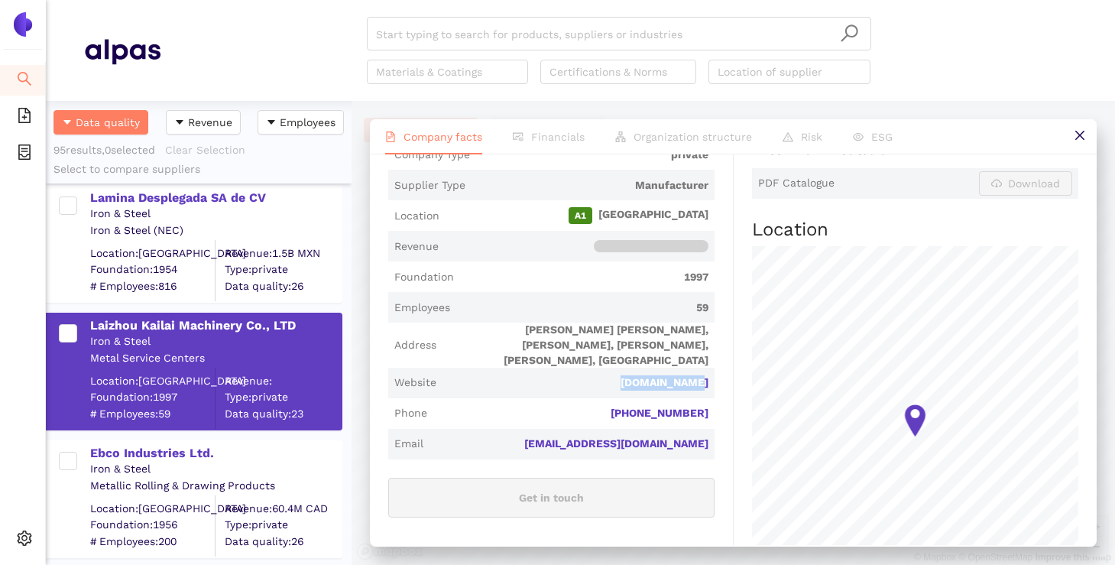
drag, startPoint x: 632, startPoint y: 343, endPoint x: 709, endPoint y: 361, distance: 79.3
click at [709, 367] on span "Website [DOMAIN_NAME]" at bounding box center [551, 382] width 326 height 31
copy link "[DOMAIN_NAME]"
click at [632, 300] on span "59" at bounding box center [582, 307] width 252 height 15
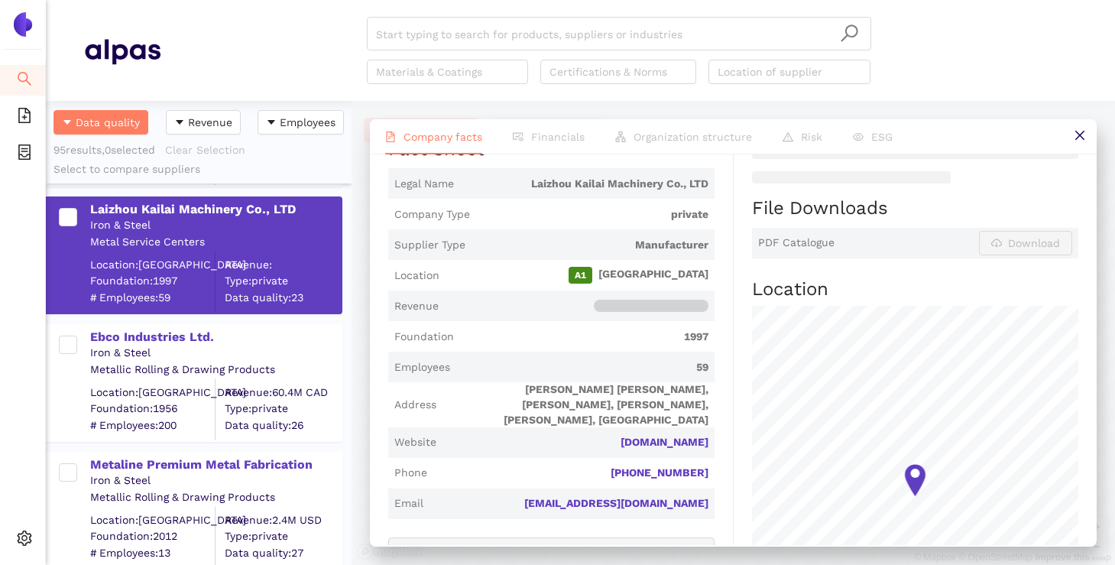
scroll to position [814, 0]
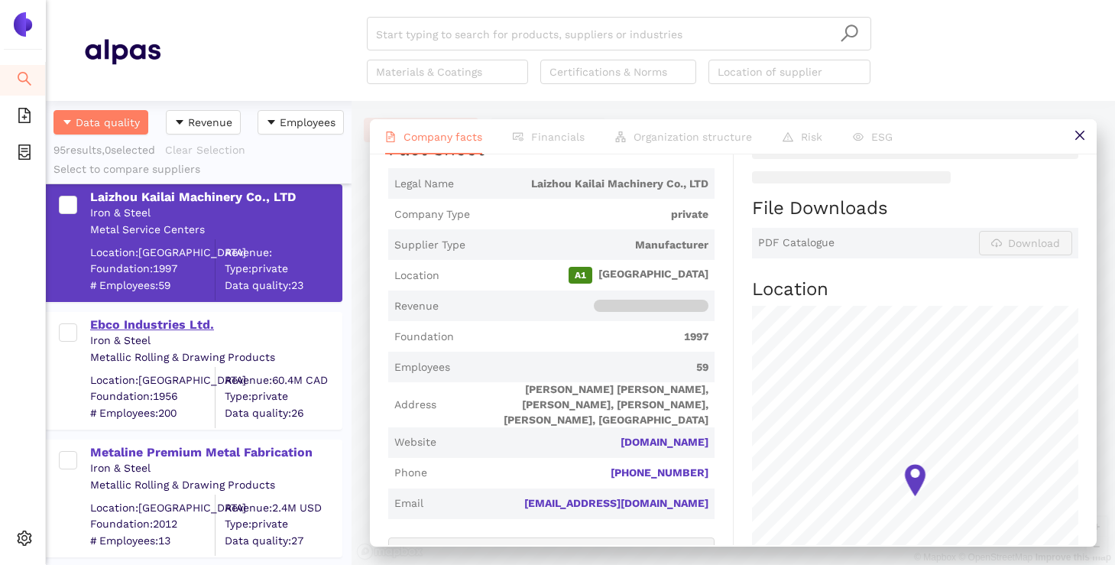
click at [176, 325] on div "Ebco Industries Ltd." at bounding box center [215, 324] width 251 height 17
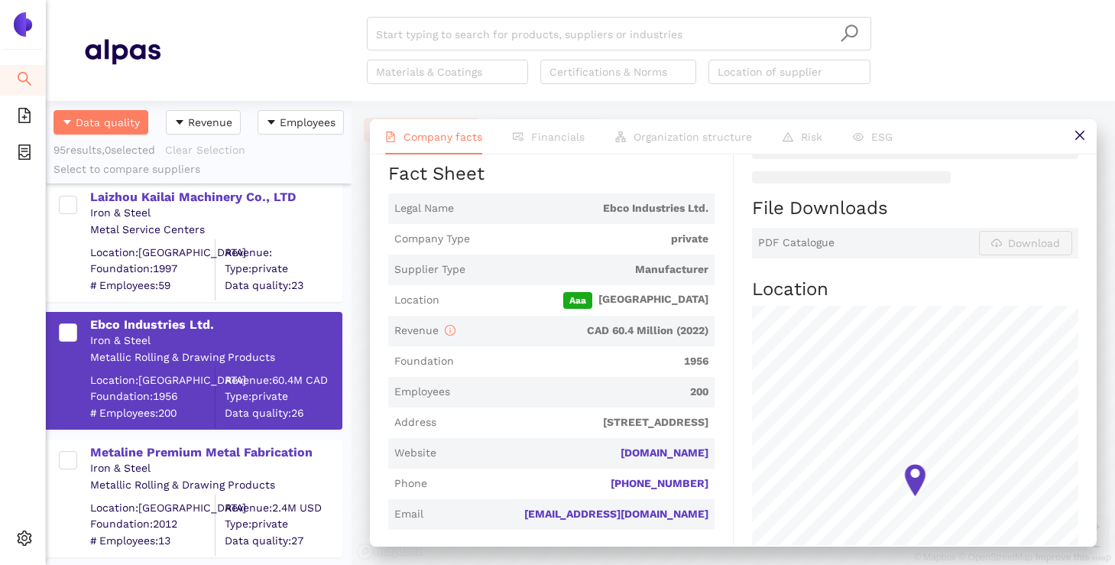
scroll to position [0, 0]
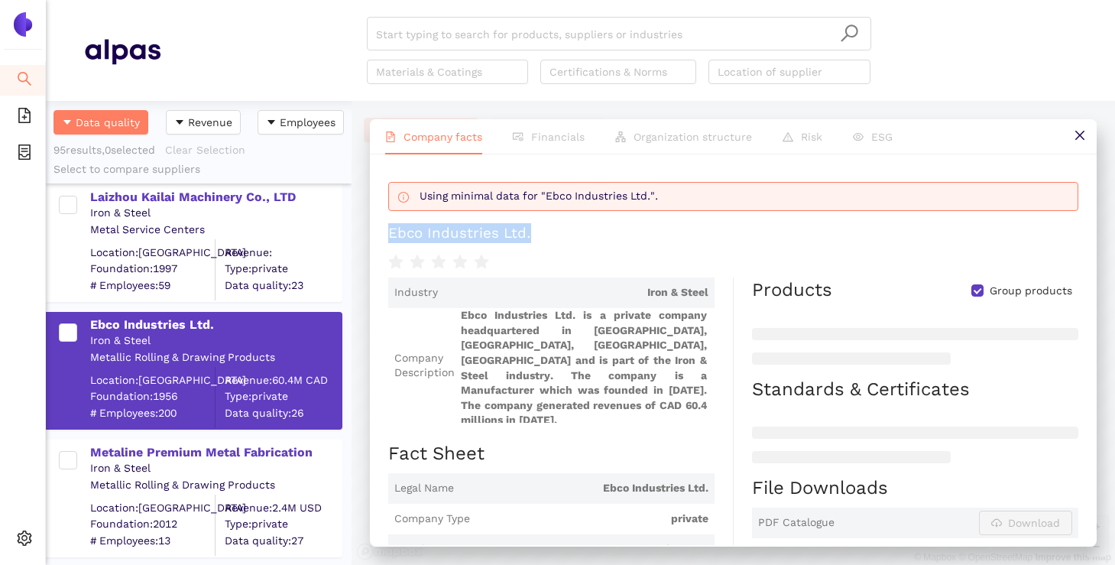
drag, startPoint x: 526, startPoint y: 233, endPoint x: 386, endPoint y: 228, distance: 140.7
click at [386, 228] on div "Using minimal data for "Ebco Industries Ltd.". Ebco Industries Ltd. Industry Ir…" at bounding box center [733, 349] width 727 height 390
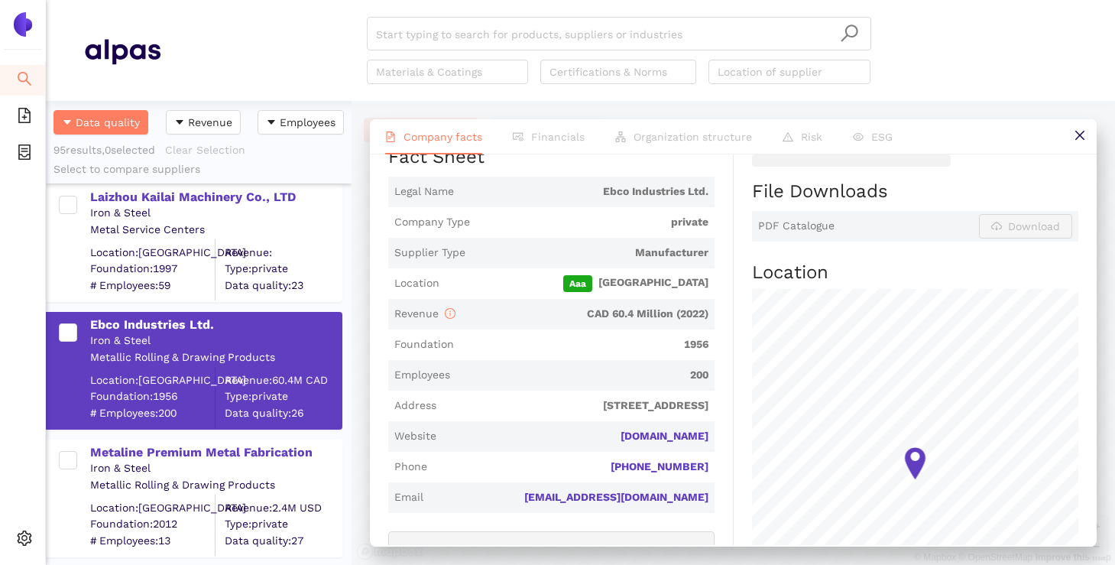
scroll to position [302, 0]
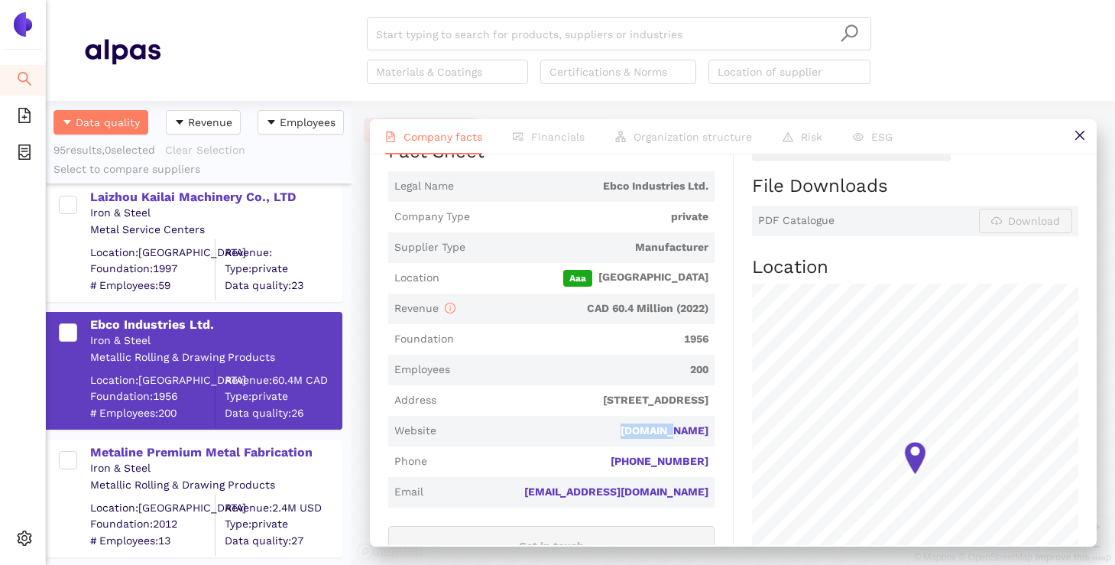
drag, startPoint x: 647, startPoint y: 427, endPoint x: 717, endPoint y: 426, distance: 70.3
click at [717, 426] on div "Industry Iron & Steel Company Description Ebco Industries Ltd. is a private com…" at bounding box center [560, 384] width 345 height 817
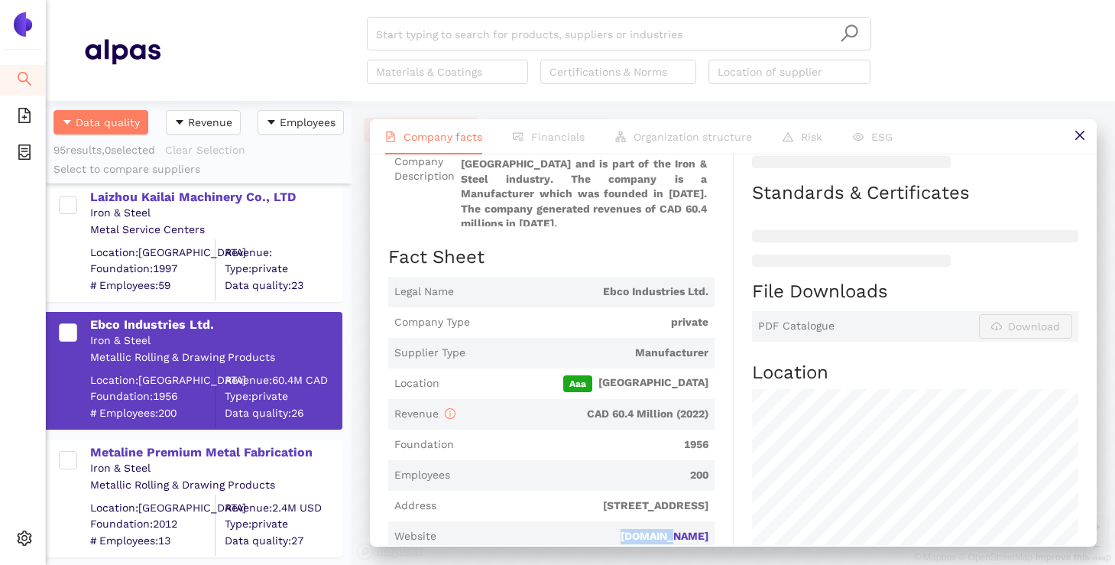
scroll to position [256, 0]
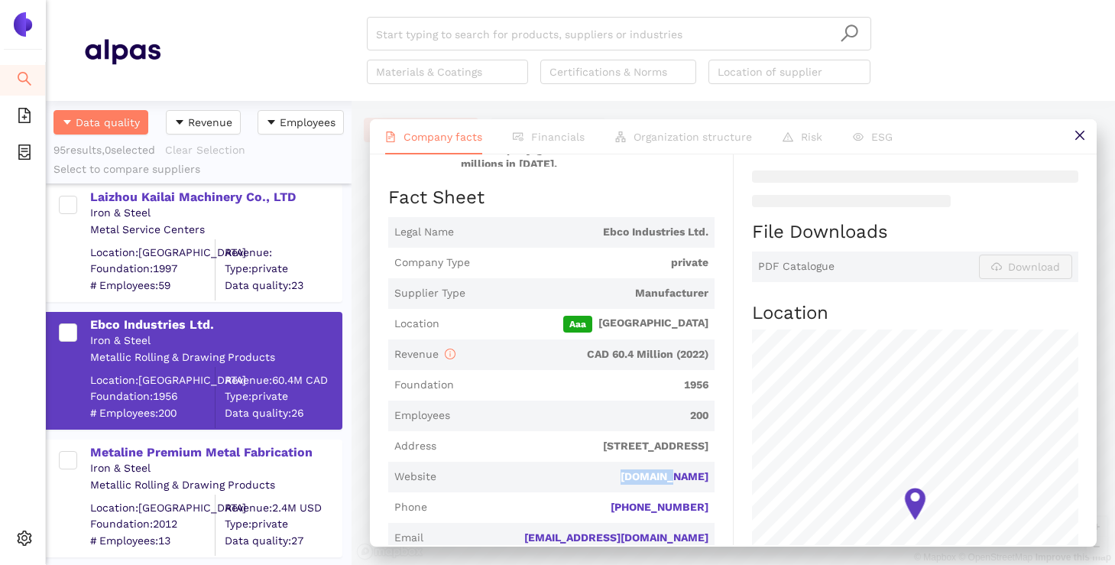
drag, startPoint x: 451, startPoint y: 430, endPoint x: 729, endPoint y: 450, distance: 278.8
click at [729, 450] on div "Industry Iron & Steel Company Description Ebco Industries Ltd. is a private com…" at bounding box center [560, 429] width 345 height 817
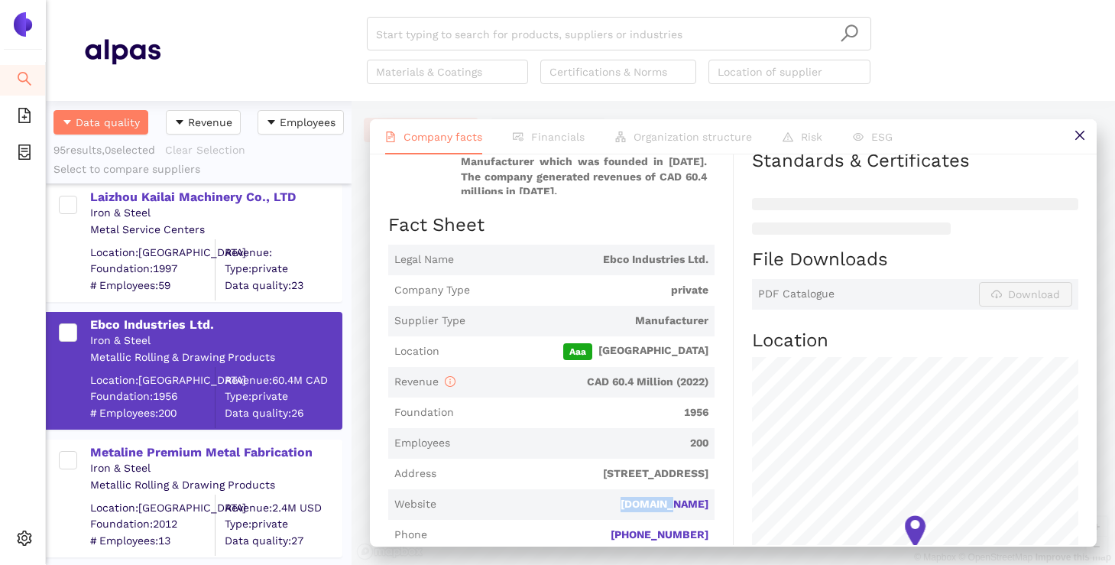
scroll to position [276, 0]
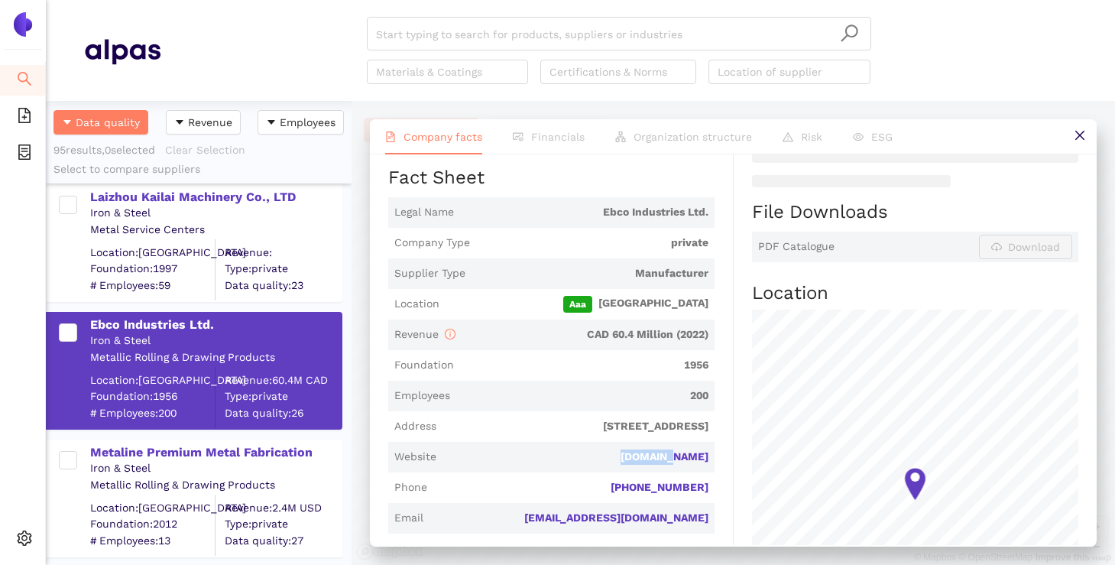
click at [549, 419] on span "[STREET_ADDRESS]" at bounding box center [575, 426] width 266 height 15
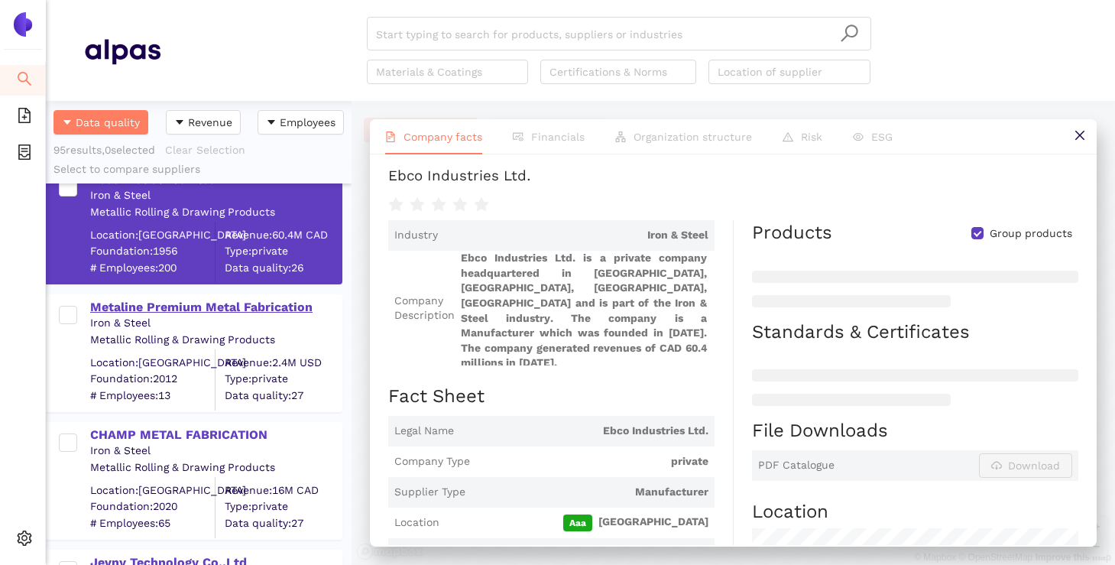
scroll to position [970, 0]
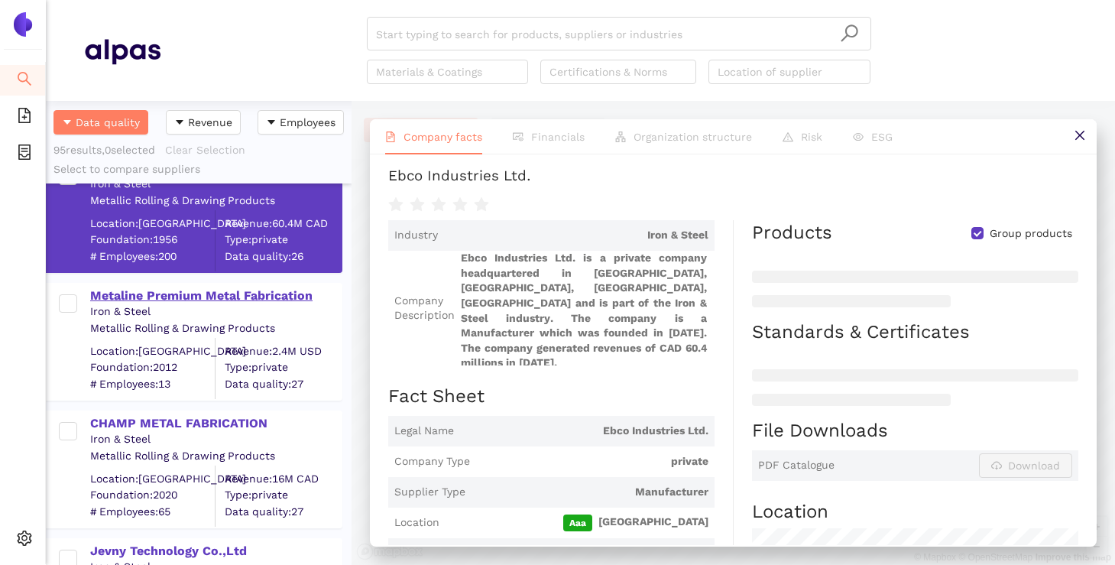
click at [259, 297] on div "Metaline Premium Metal Fabrication" at bounding box center [215, 295] width 251 height 17
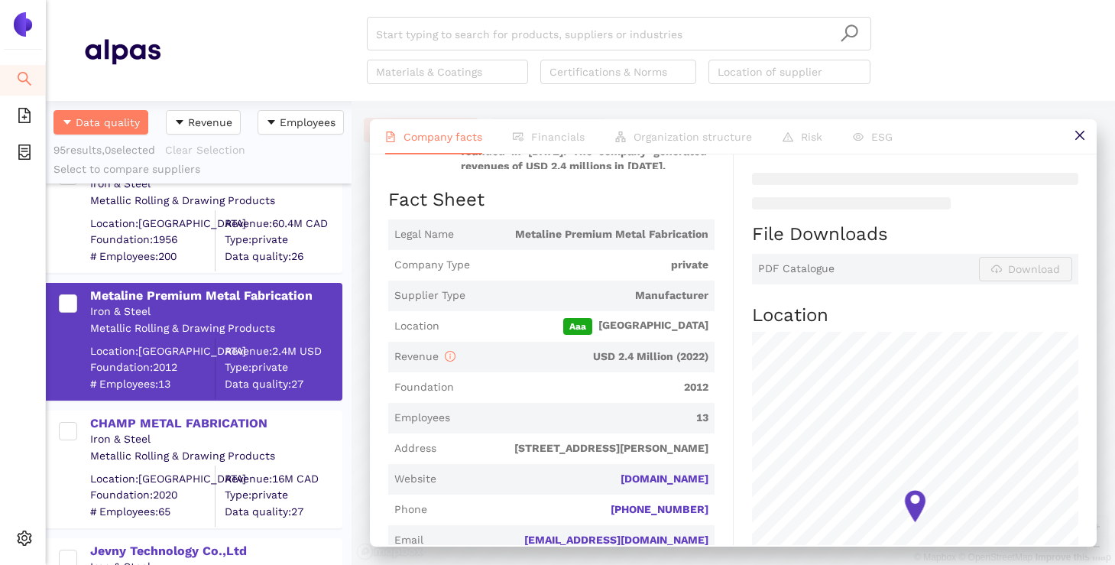
scroll to position [255, 0]
drag, startPoint x: 634, startPoint y: 468, endPoint x: 710, endPoint y: 468, distance: 75.6
click at [710, 468] on span "Website [DOMAIN_NAME]" at bounding box center [551, 477] width 326 height 31
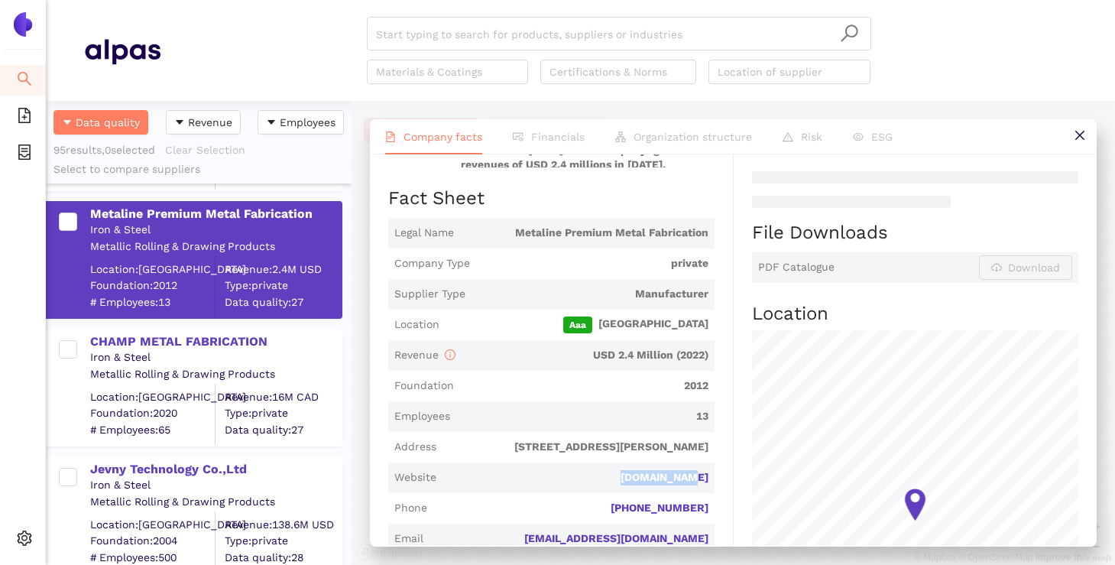
scroll to position [1049, 0]
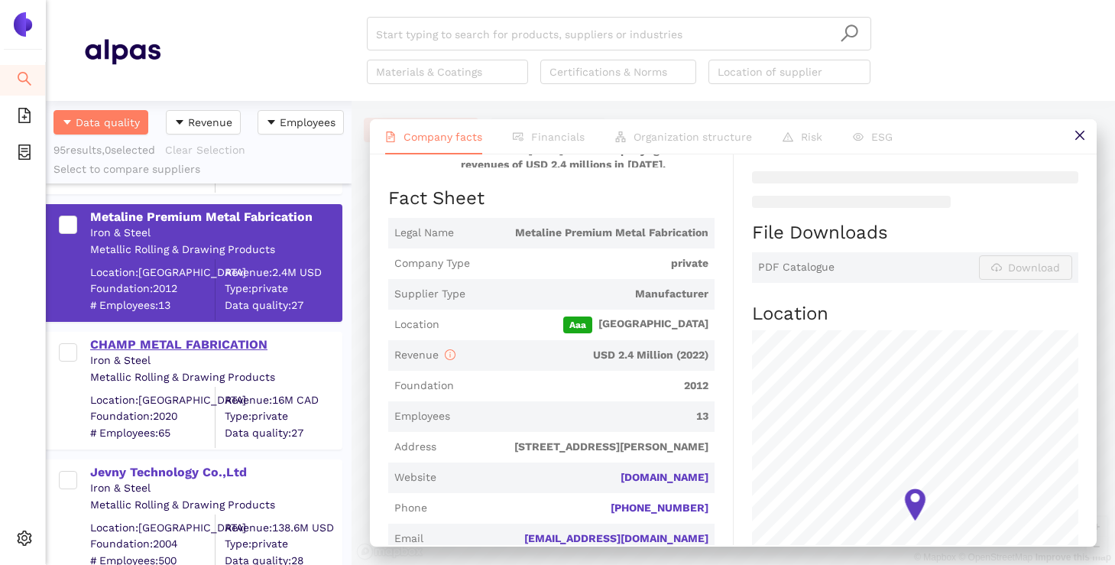
click at [260, 351] on div "CHAMP METAL FABRICATION" at bounding box center [215, 344] width 251 height 17
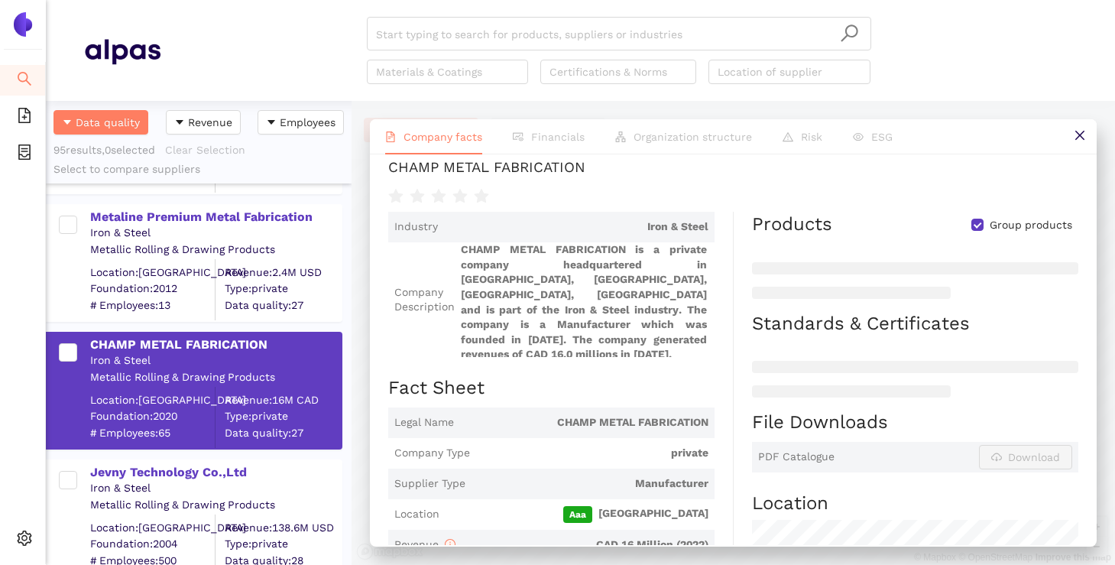
scroll to position [0, 0]
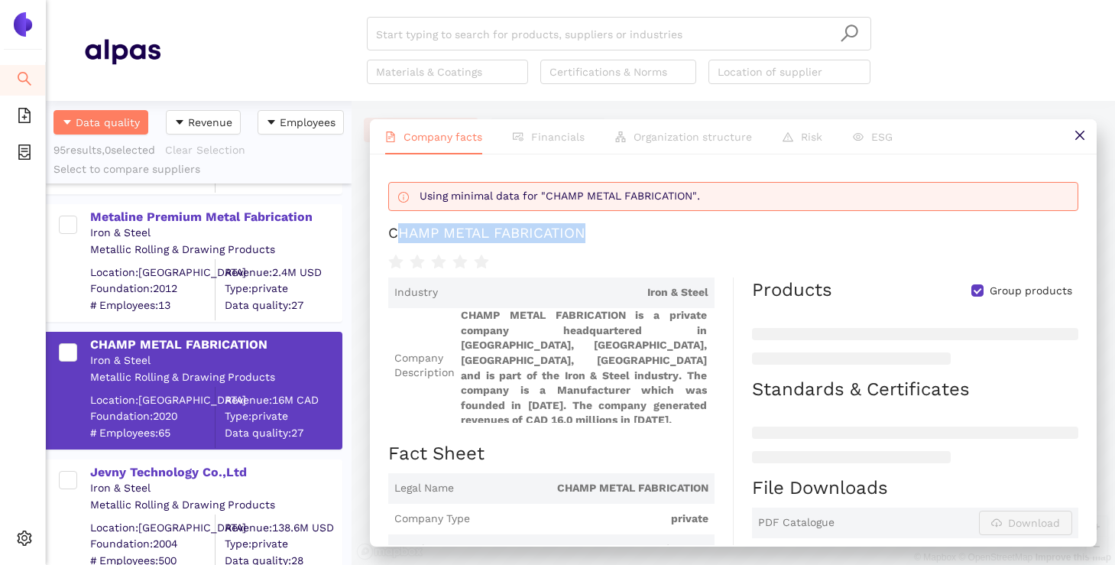
drag, startPoint x: 591, startPoint y: 231, endPoint x: 393, endPoint y: 235, distance: 198.7
click at [393, 235] on h1 "CHAMP METAL FABRICATION" at bounding box center [733, 233] width 690 height 20
click at [591, 404] on span "CHAMP METAL FABRICATION is a private company headquartered in [GEOGRAPHIC_DATA]…" at bounding box center [585, 365] width 248 height 115
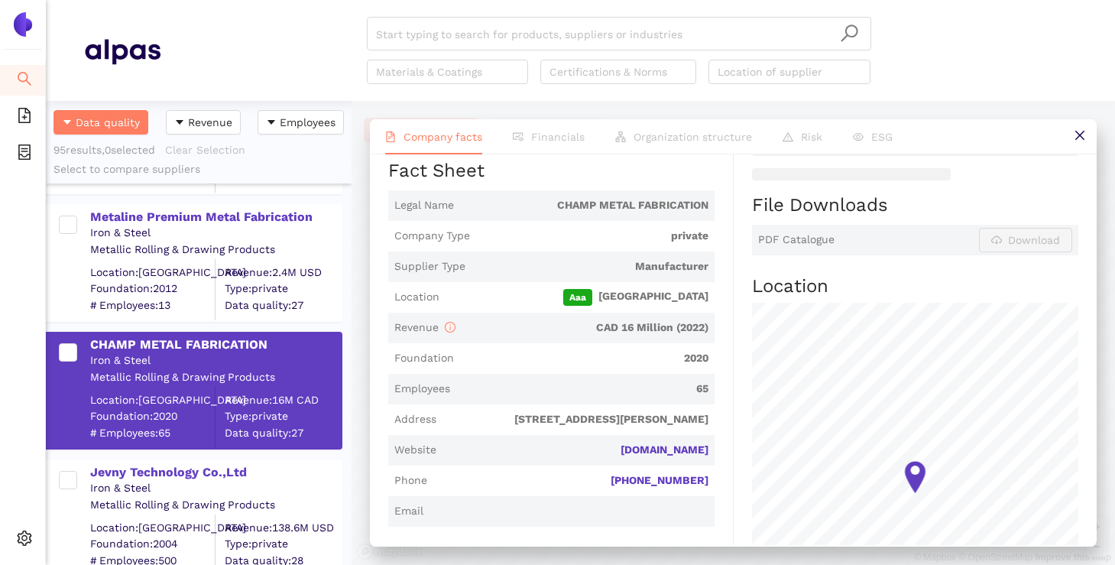
scroll to position [289, 0]
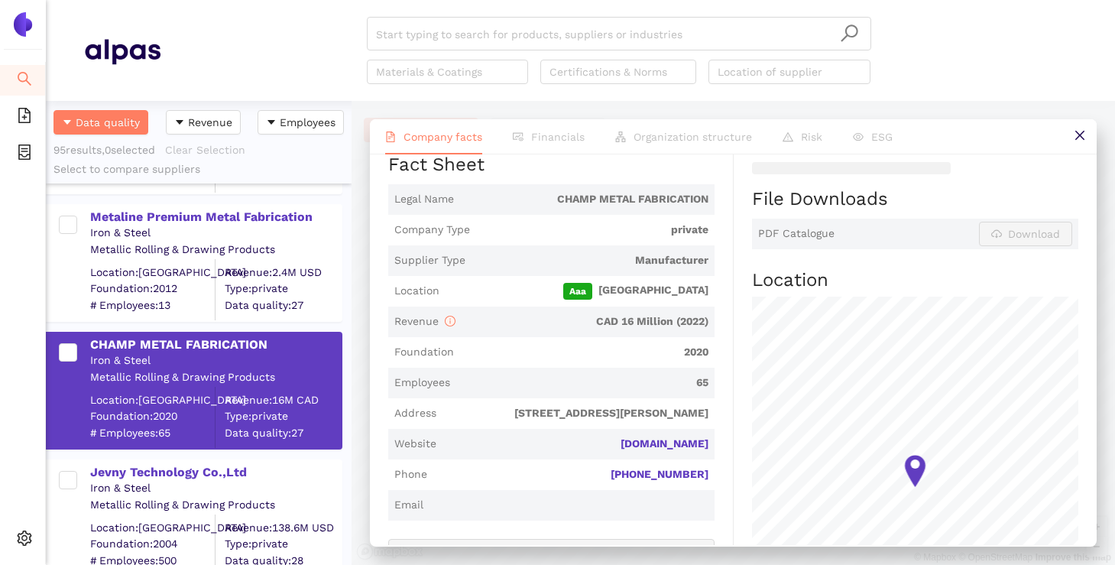
drag, startPoint x: 565, startPoint y: 439, endPoint x: 710, endPoint y: 440, distance: 145.2
click at [710, 440] on span "Website [DOMAIN_NAME]" at bounding box center [551, 444] width 326 height 31
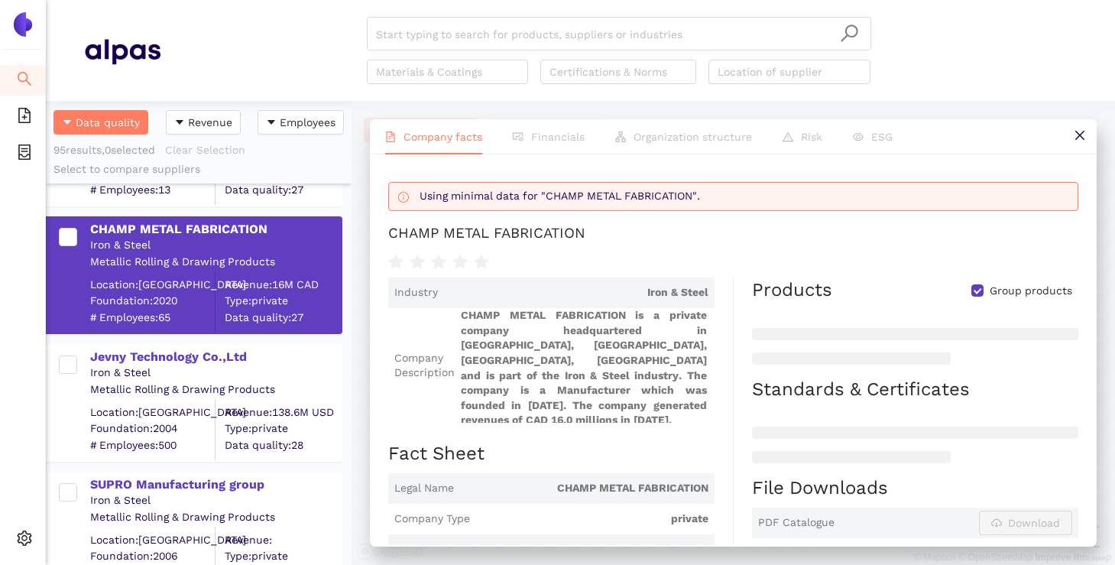
scroll to position [1167, 0]
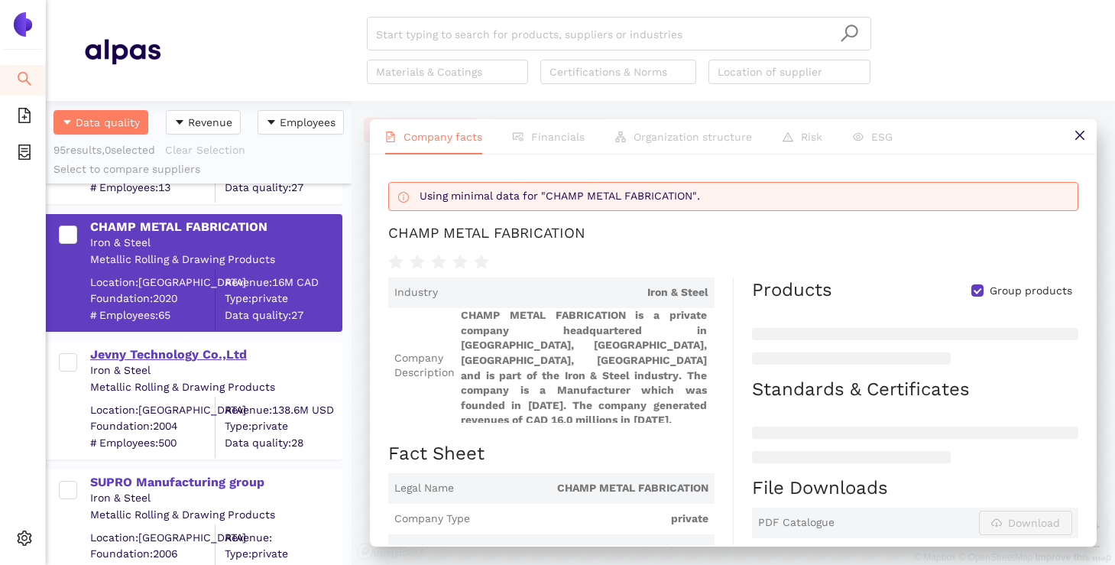
click at [201, 354] on div "Jevny Technology Co.,Ltd" at bounding box center [215, 354] width 251 height 17
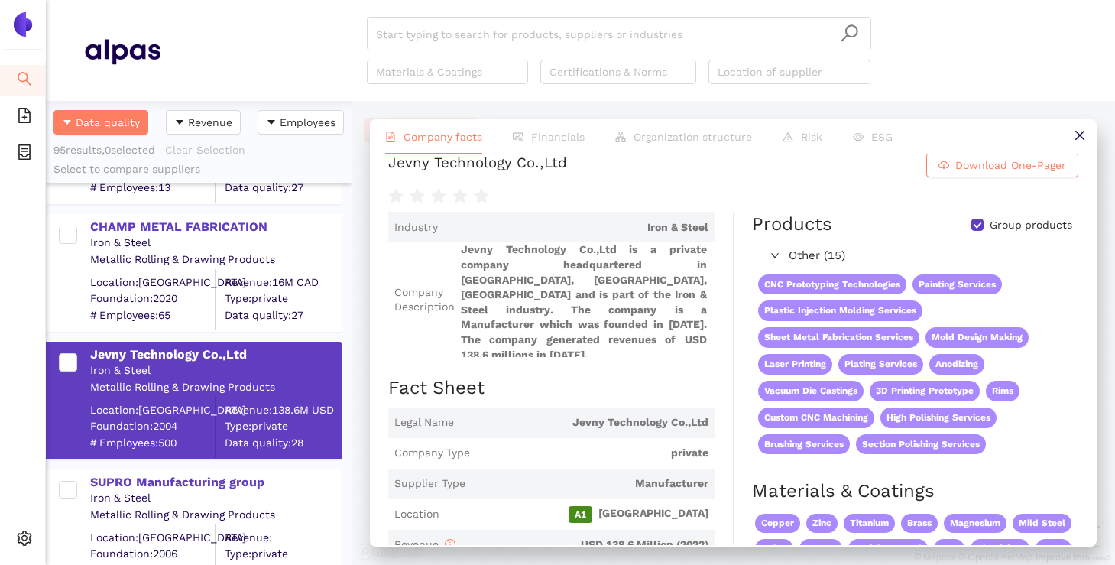
scroll to position [0, 0]
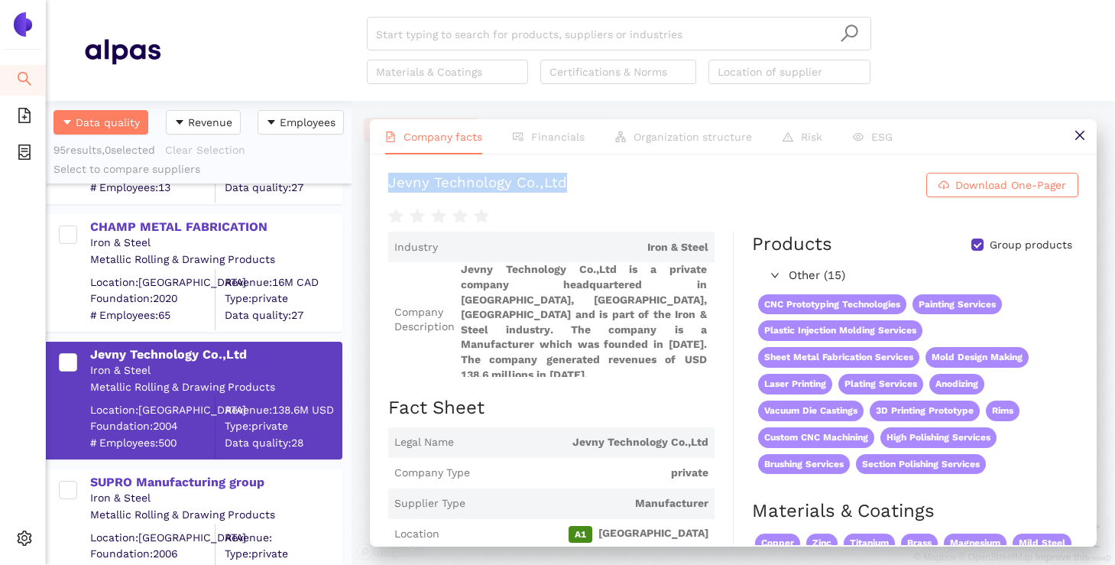
drag, startPoint x: 571, startPoint y: 185, endPoint x: 377, endPoint y: 184, distance: 194.0
click at [377, 184] on div "Jevny Technology Co.,Ltd Download One-Pager Industry Iron & Steel Company Descr…" at bounding box center [733, 349] width 727 height 390
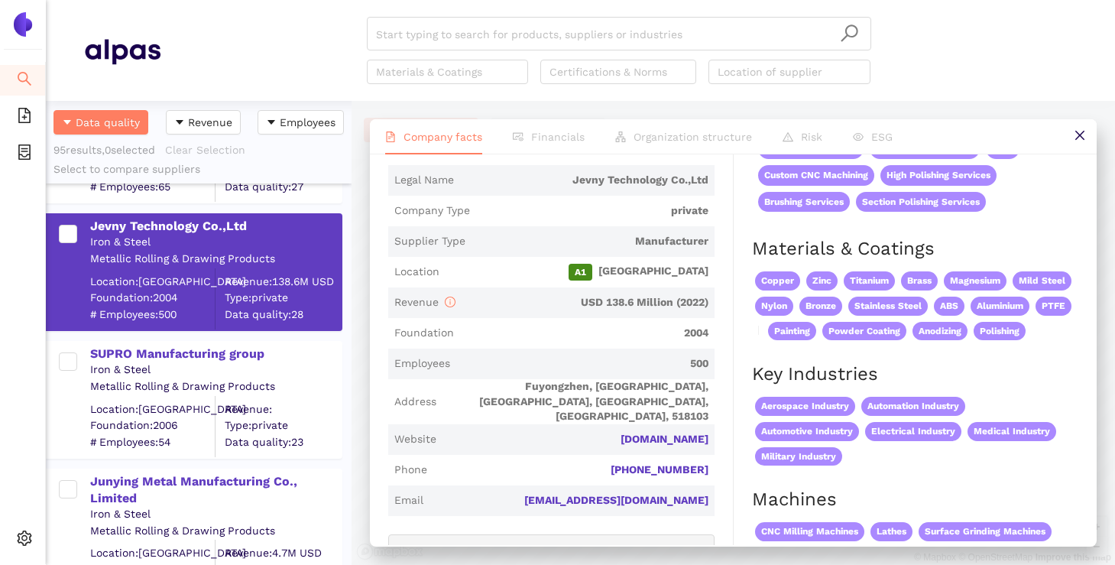
scroll to position [1296, 0]
click at [254, 353] on div "SUPRO Manufacturing group" at bounding box center [215, 353] width 251 height 17
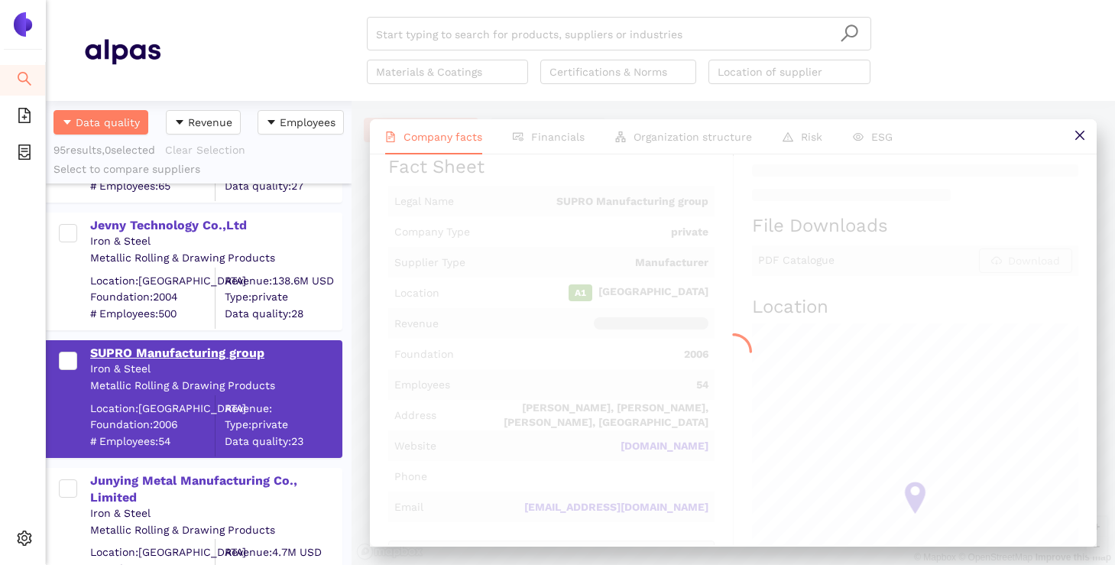
scroll to position [0, 0]
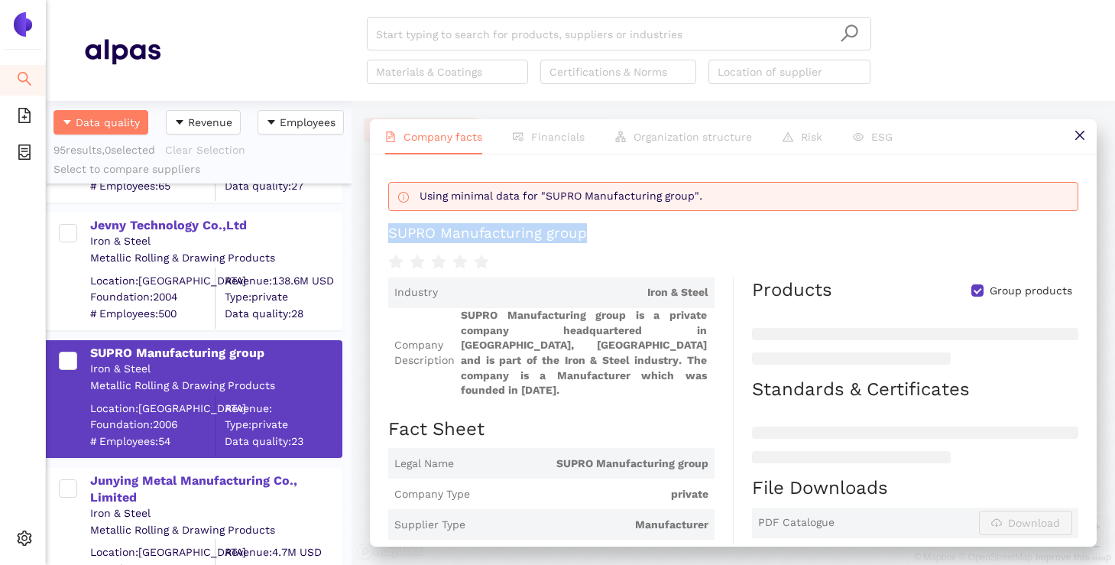
drag, startPoint x: 595, startPoint y: 237, endPoint x: 389, endPoint y: 241, distance: 206.3
click at [388, 241] on h1 "SUPRO Manufacturing group" at bounding box center [733, 233] width 690 height 20
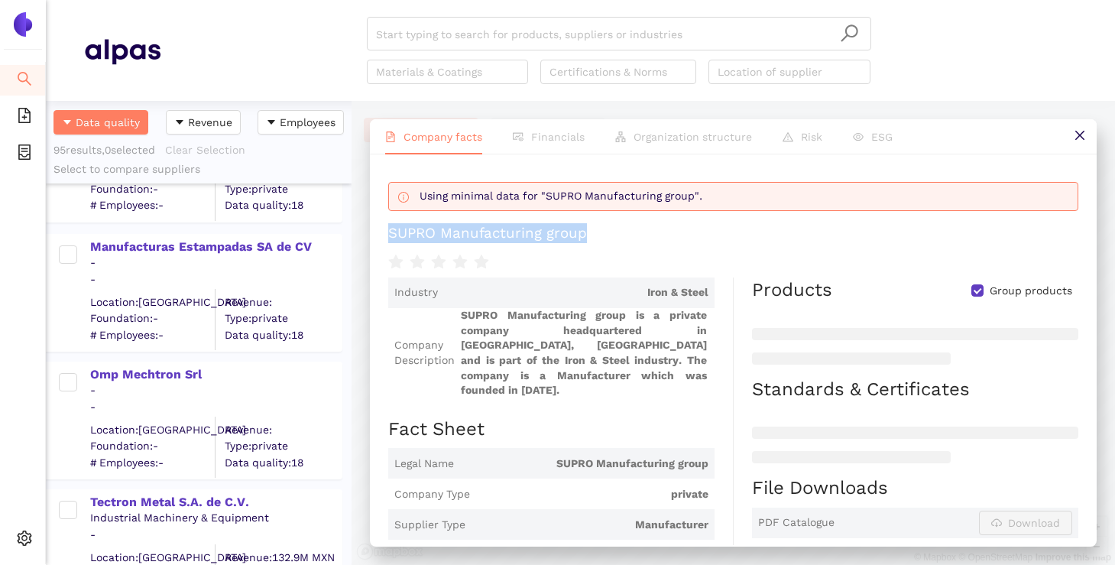
scroll to position [12034, 0]
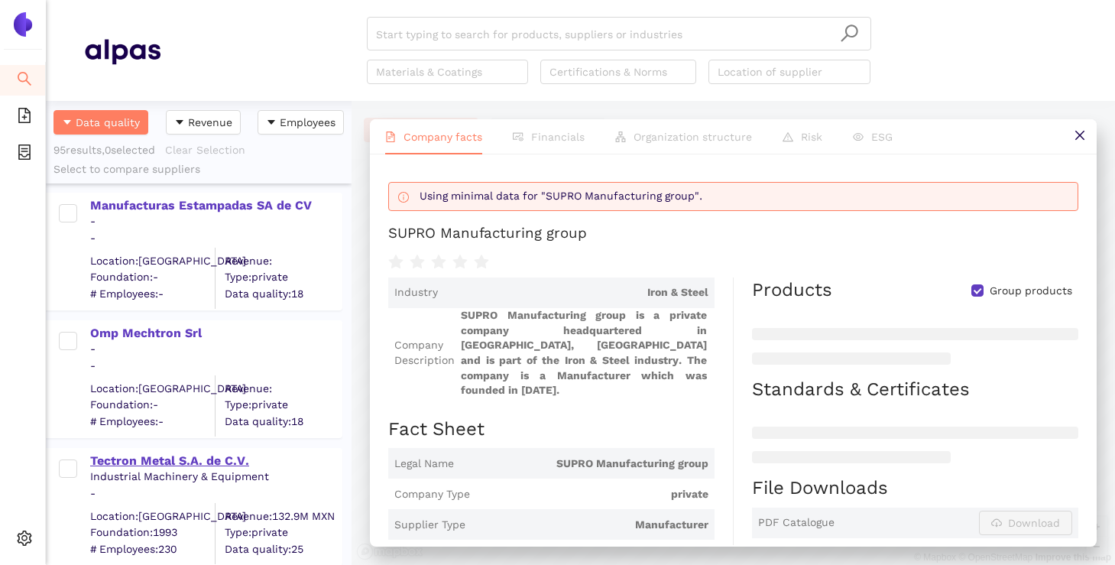
click at [231, 463] on div "Tectron Metal S.A. de C.V." at bounding box center [215, 460] width 251 height 17
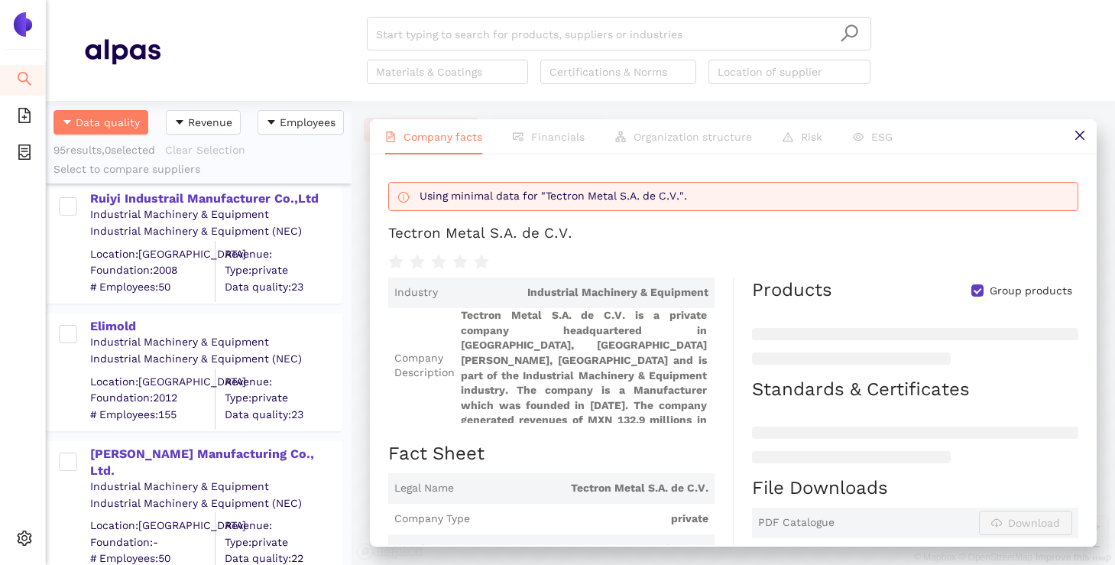
scroll to position [4329, 0]
click at [125, 328] on div "Elimold" at bounding box center [215, 327] width 251 height 17
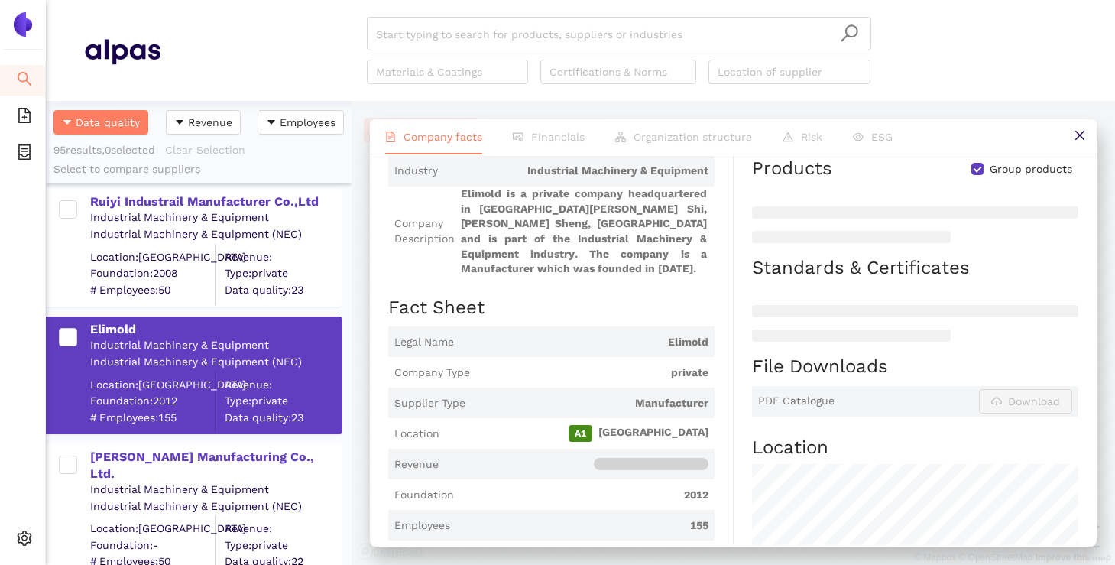
scroll to position [123, 0]
drag, startPoint x: 662, startPoint y: 321, endPoint x: 707, endPoint y: 329, distance: 45.8
click at [707, 333] on span "Elimold" at bounding box center [584, 340] width 248 height 15
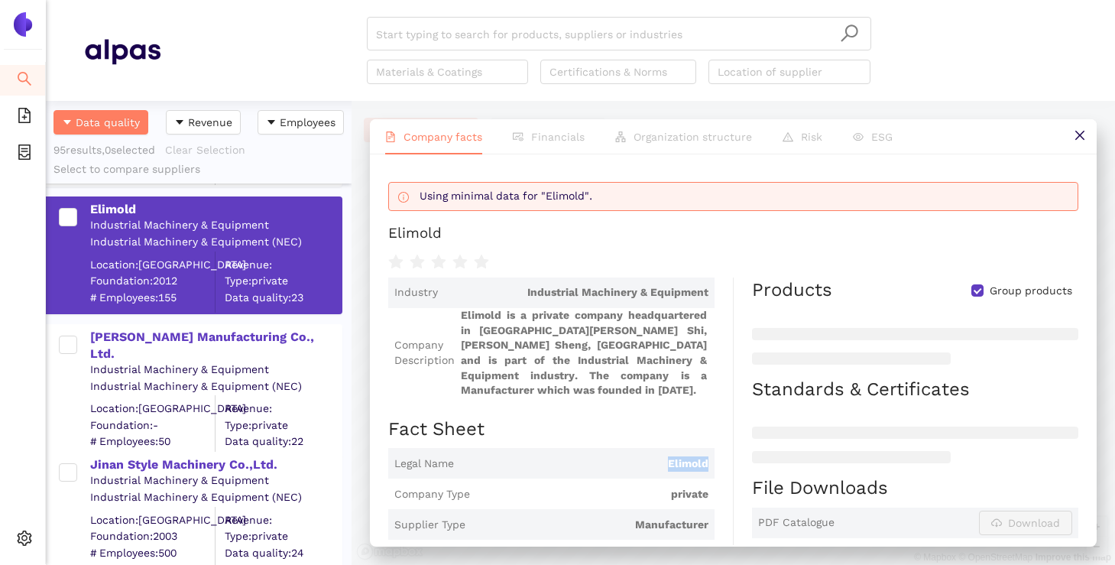
scroll to position [4462, 0]
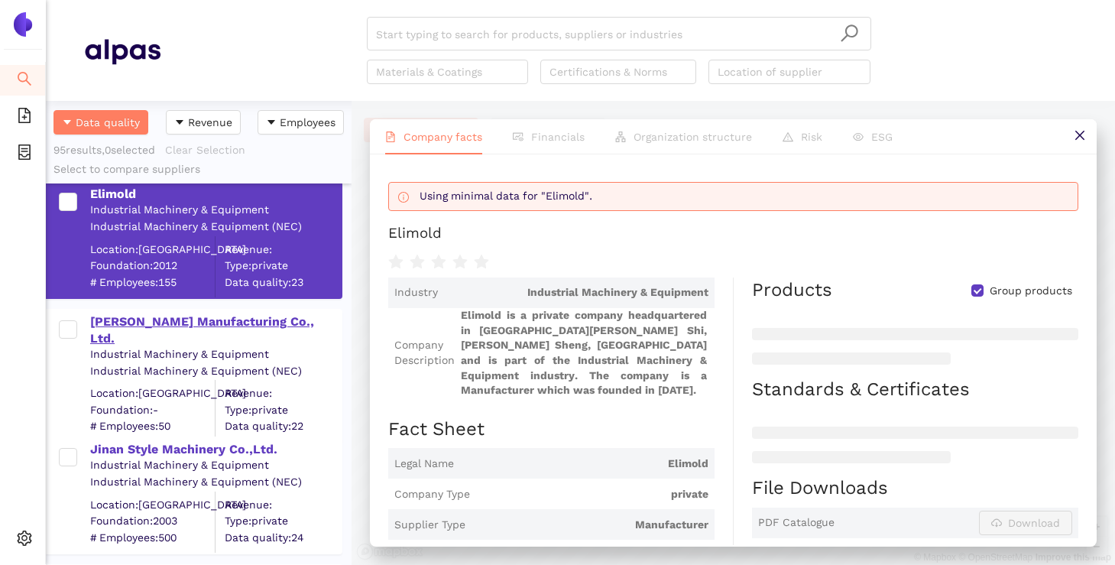
click at [181, 322] on div "[PERSON_NAME] Manufacturing Co., Ltd." at bounding box center [215, 330] width 251 height 34
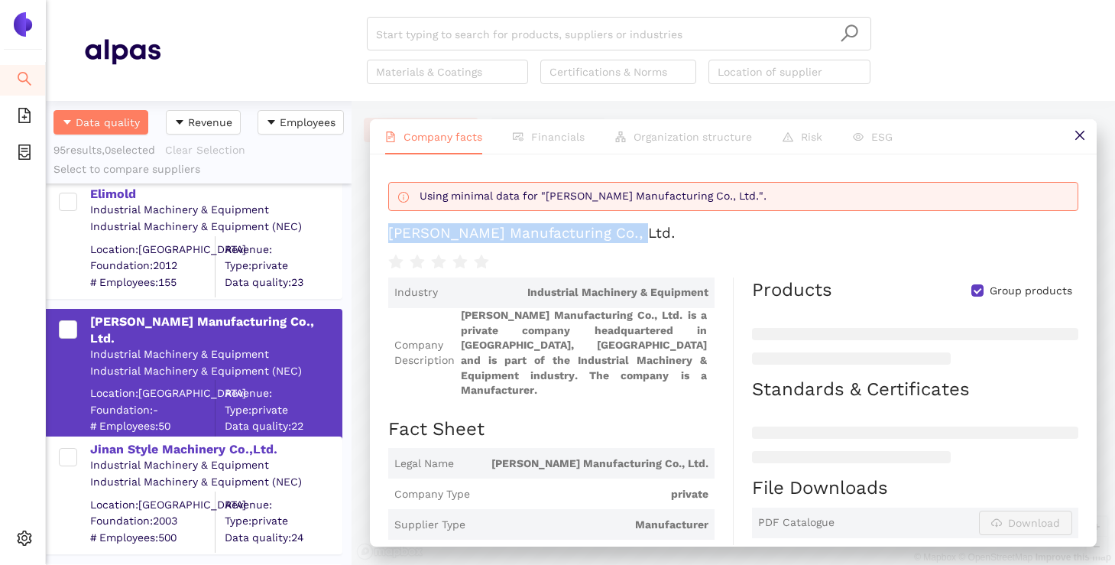
drag, startPoint x: 630, startPoint y: 234, endPoint x: 370, endPoint y: 228, distance: 260.6
click at [370, 228] on div "Using minimal data for "[PERSON_NAME] Manufacturing Co., Ltd.". [PERSON_NAME] M…" at bounding box center [733, 349] width 727 height 390
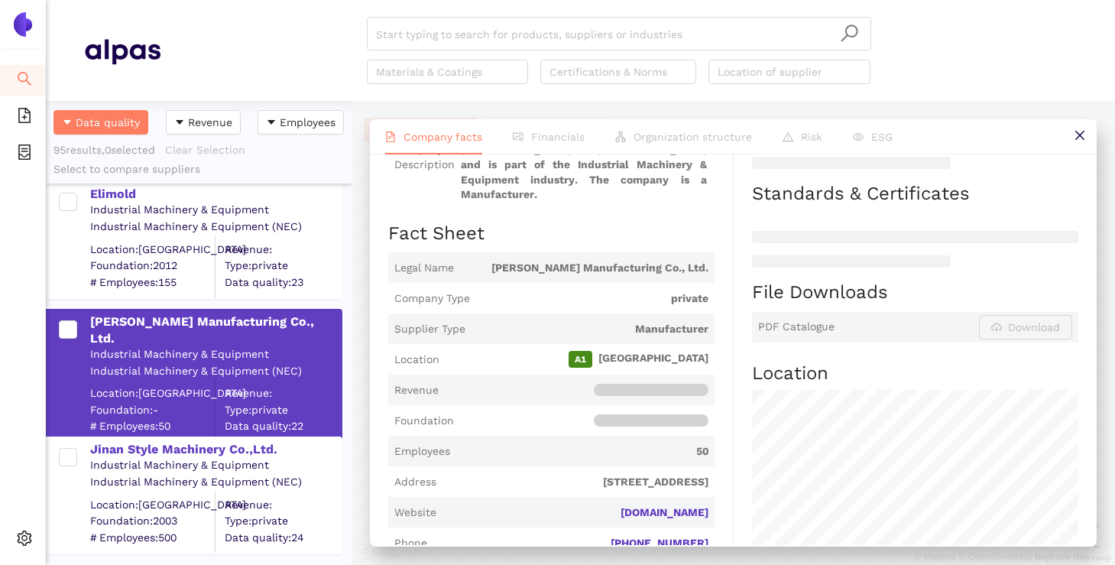
scroll to position [341, 0]
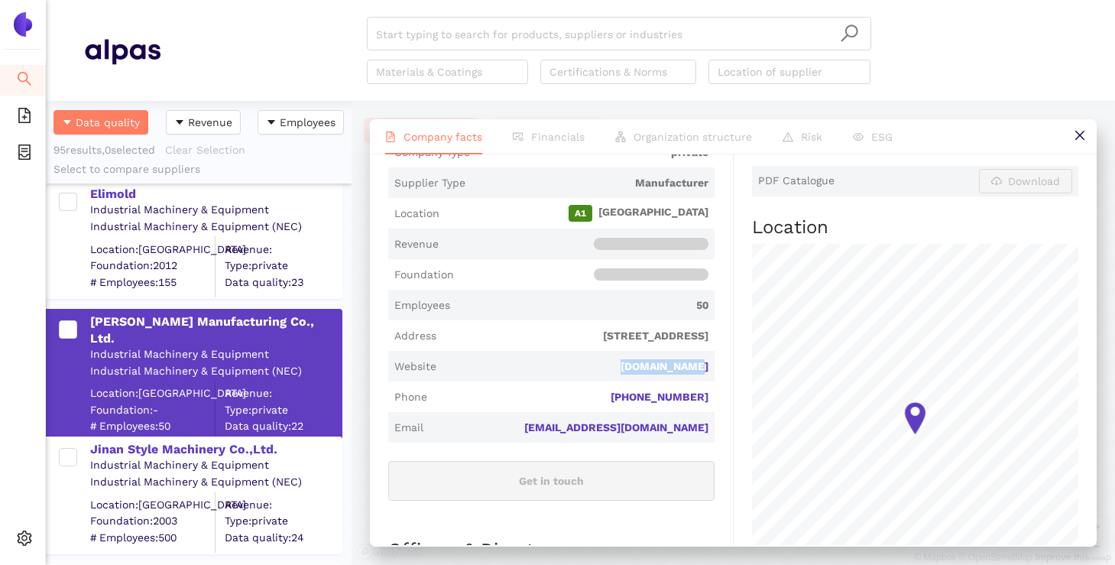
drag, startPoint x: 619, startPoint y: 349, endPoint x: 730, endPoint y: 350, distance: 110.8
click at [730, 350] on div "Industry Industrial Machinery & Equipment Company Description [PERSON_NAME] Man…" at bounding box center [560, 332] width 345 height 793
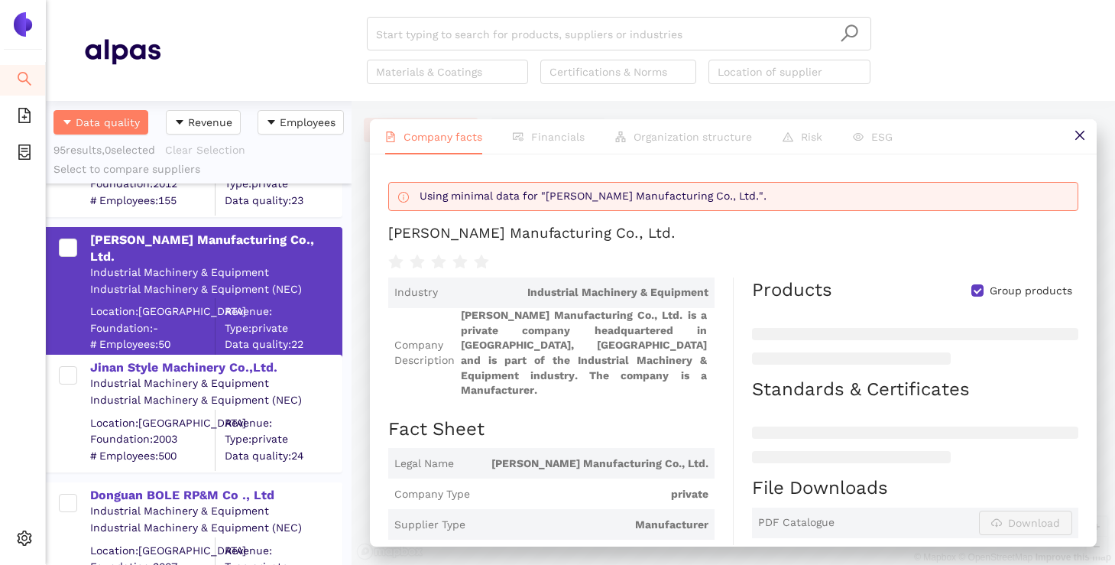
scroll to position [4550, 0]
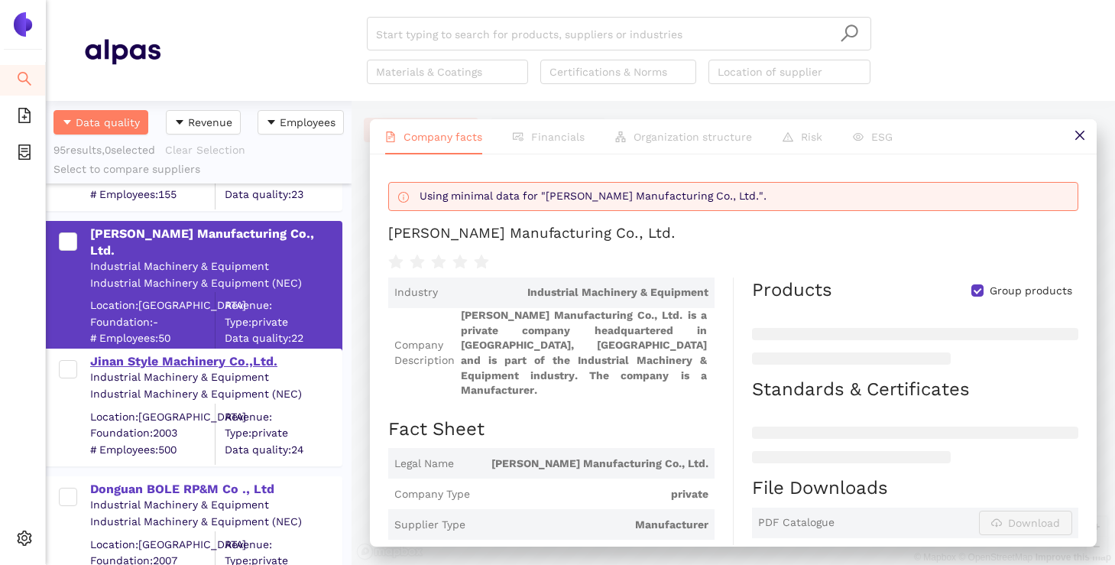
click at [198, 364] on div "Jinan Style Machinery Co.,Ltd." at bounding box center [215, 361] width 251 height 17
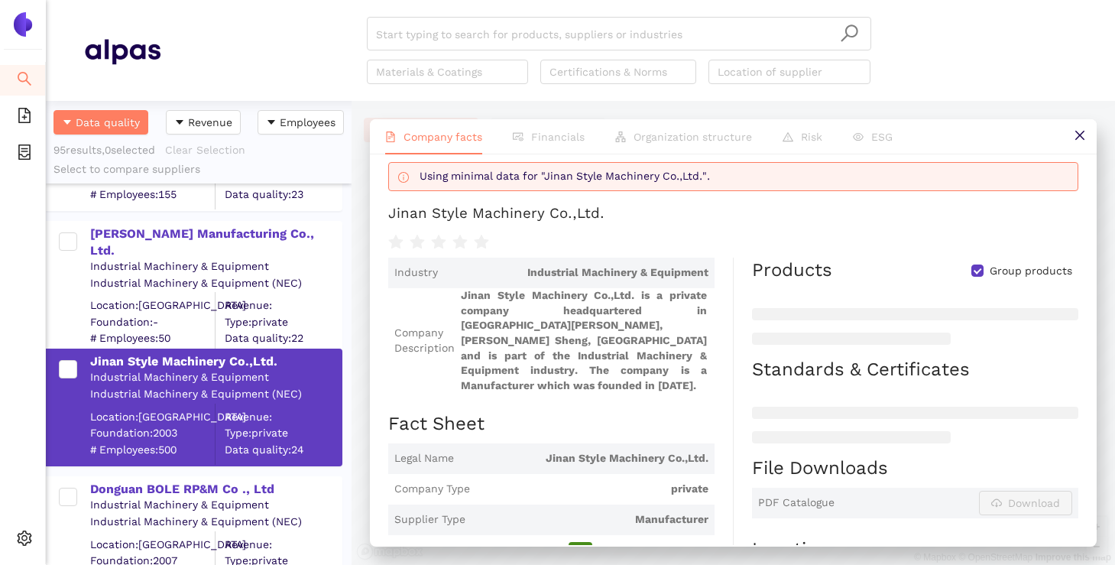
scroll to position [0, 0]
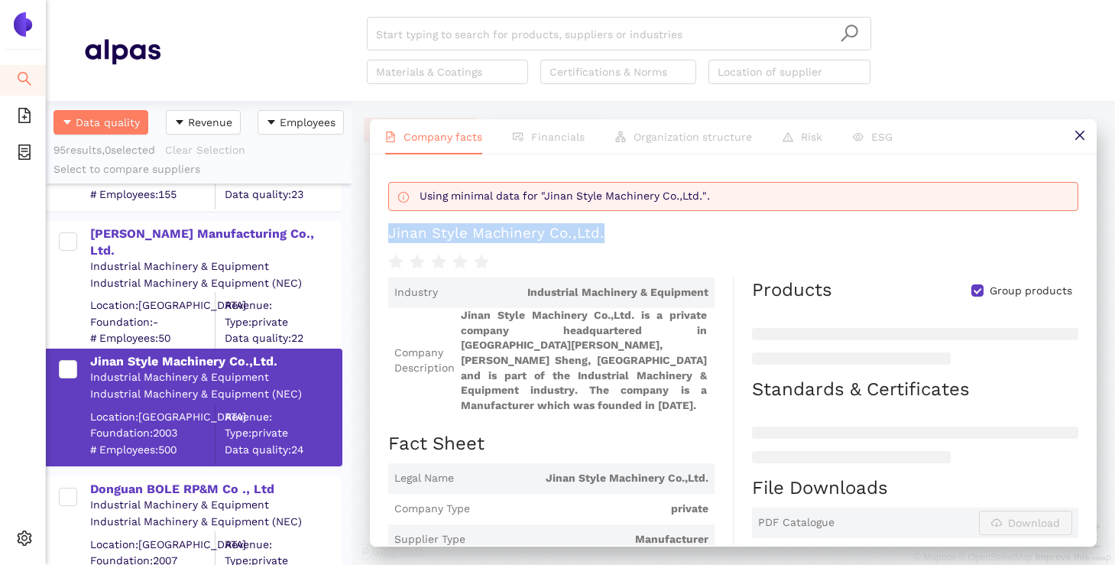
drag, startPoint x: 620, startPoint y: 236, endPoint x: 390, endPoint y: 235, distance: 229.9
click at [390, 235] on h1 "Jinan Style Machinery Co.,Ltd." at bounding box center [733, 233] width 690 height 20
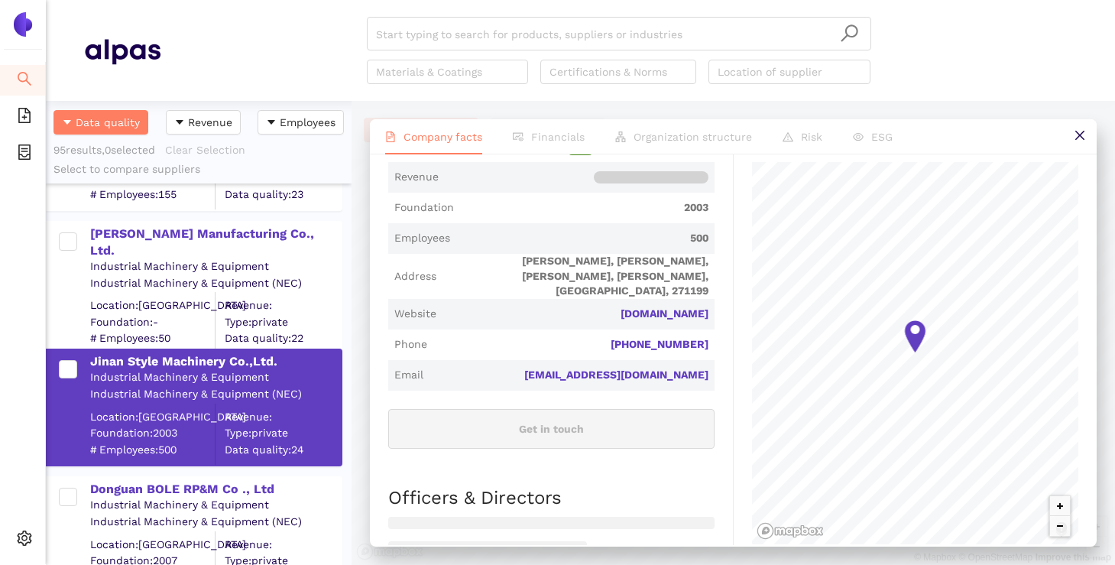
scroll to position [445, 0]
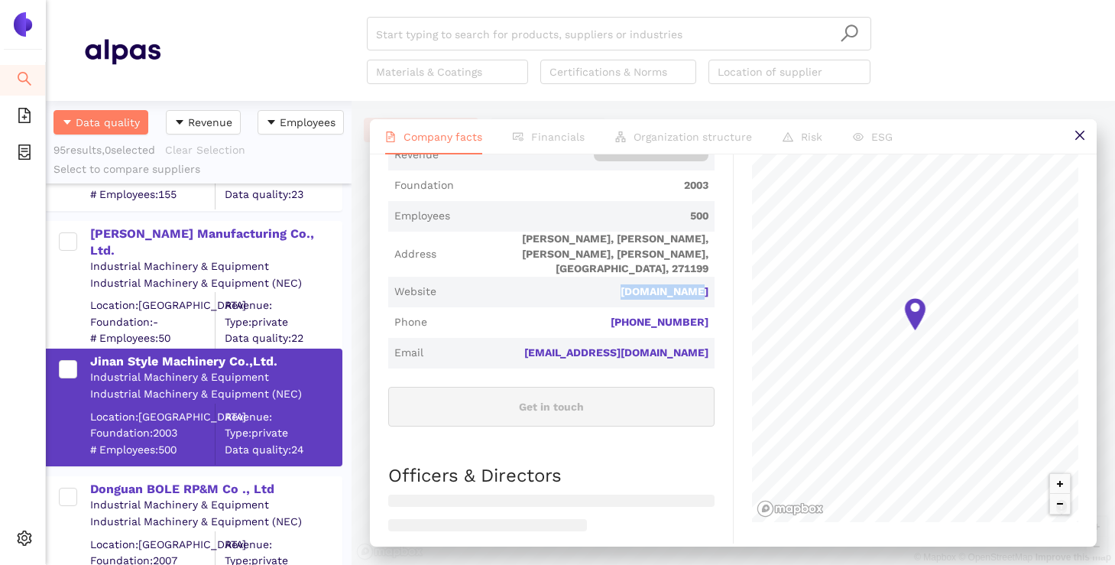
drag, startPoint x: 624, startPoint y: 262, endPoint x: 713, endPoint y: 263, distance: 88.6
click at [713, 277] on span "Website [DOMAIN_NAME]" at bounding box center [551, 292] width 326 height 31
